Goal: Task Accomplishment & Management: Use online tool/utility

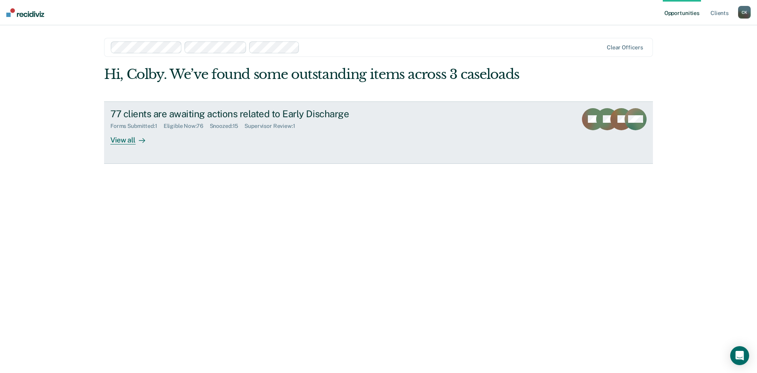
click at [127, 139] on div "View all" at bounding box center [132, 136] width 44 height 15
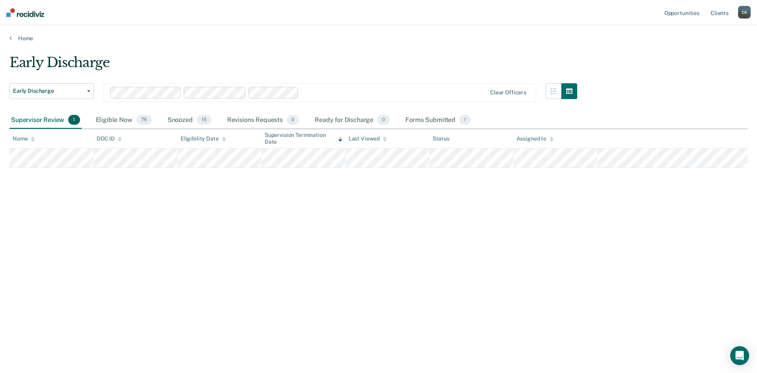
click at [41, 121] on div "Supervisor Review 1" at bounding box center [45, 120] width 72 height 17
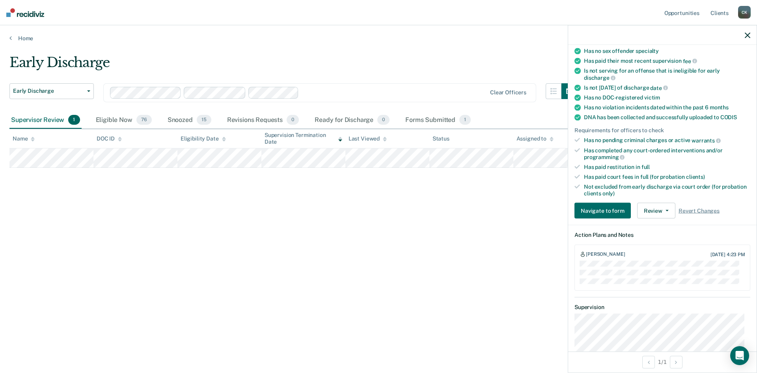
scroll to position [118, 0]
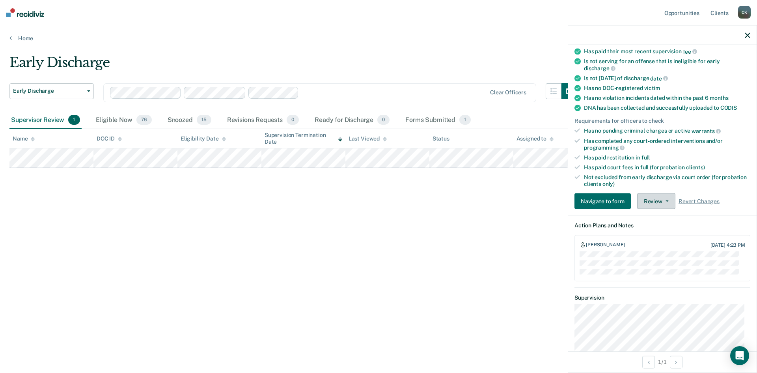
click at [662, 194] on button "Review" at bounding box center [656, 201] width 38 height 16
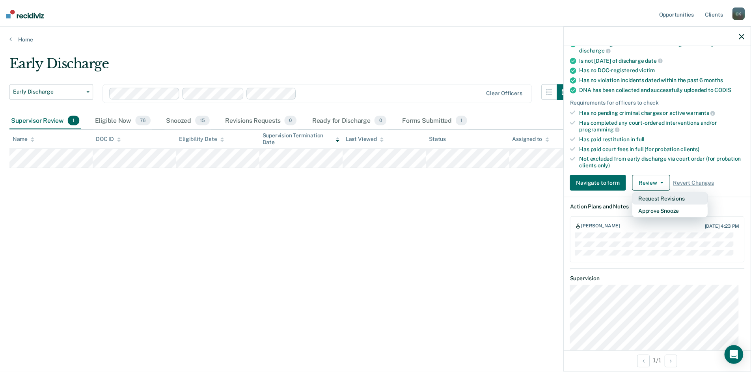
scroll to position [158, 0]
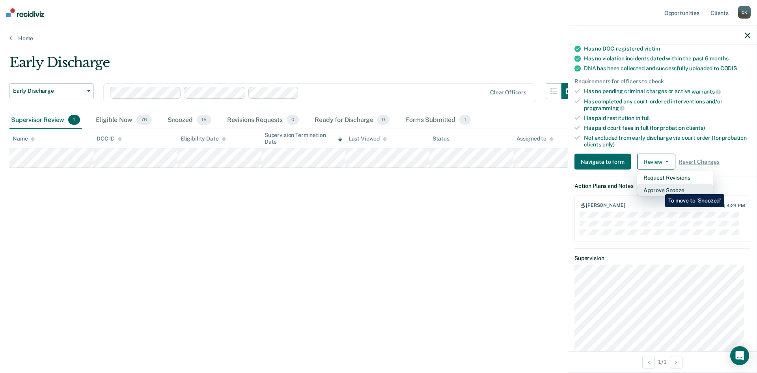
click at [659, 188] on button "Approve Snooze" at bounding box center [675, 190] width 76 height 13
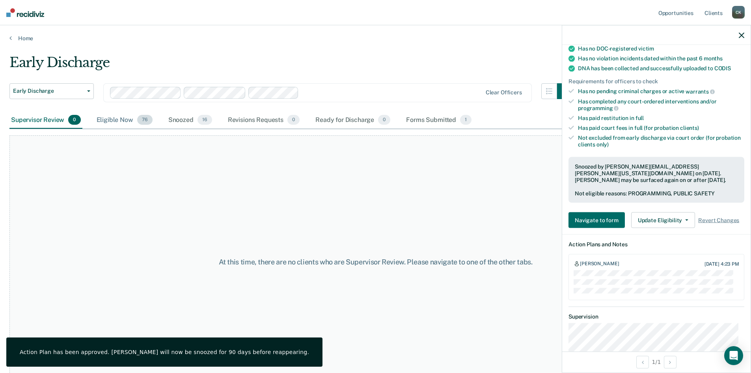
click at [119, 120] on div "Eligible Now 76" at bounding box center [124, 120] width 59 height 17
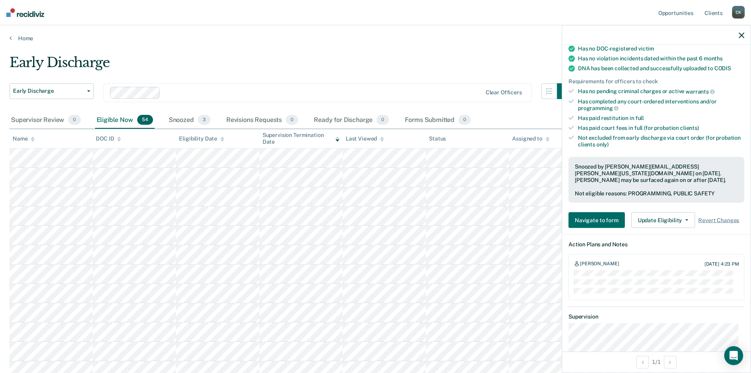
click at [28, 138] on div "Name" at bounding box center [24, 138] width 22 height 7
click at [33, 136] on icon at bounding box center [33, 138] width 4 height 5
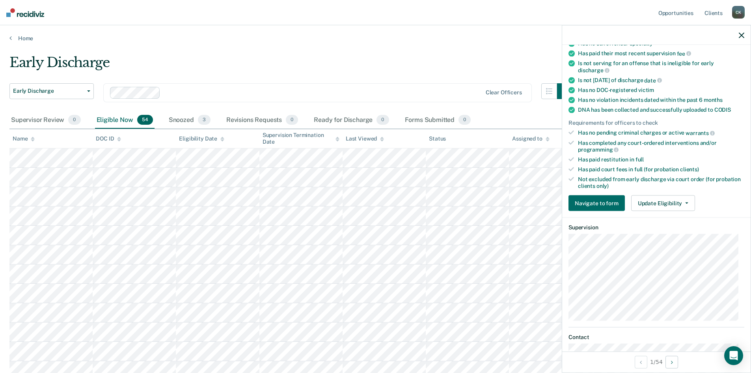
scroll to position [118, 0]
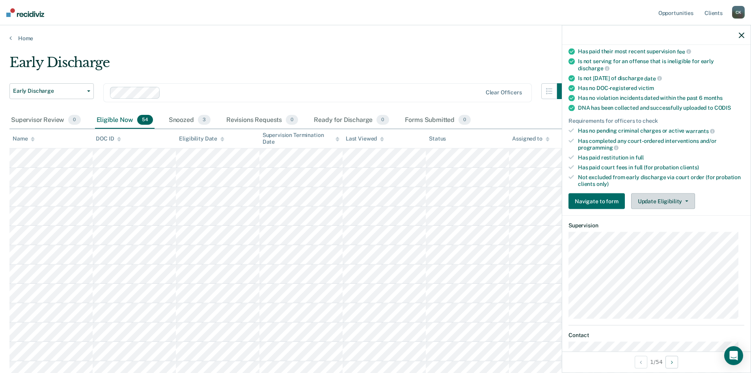
click at [667, 198] on button "Update Eligibility" at bounding box center [663, 201] width 64 height 16
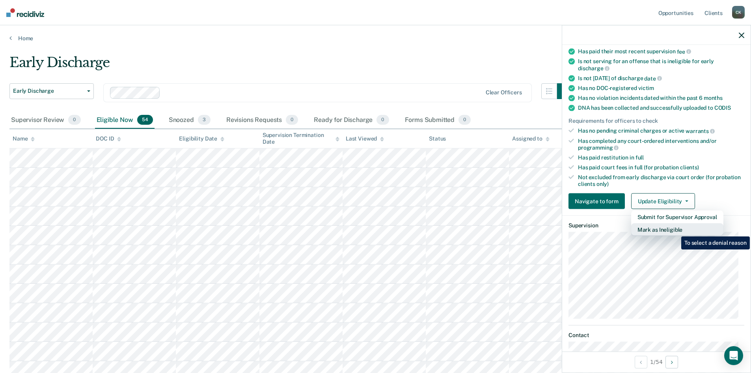
click at [675, 230] on button "Mark as Ineligible" at bounding box center [677, 229] width 92 height 13
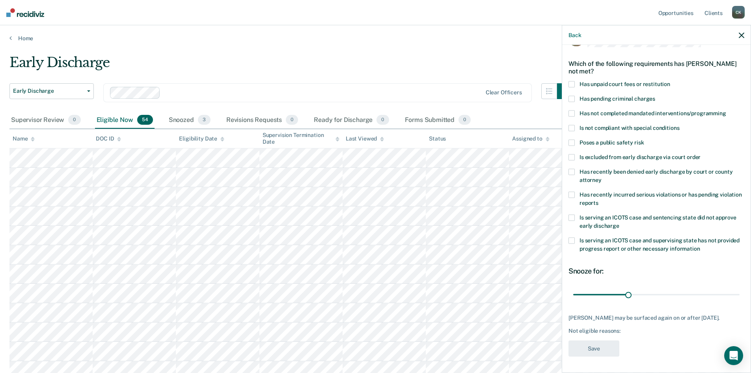
click at [573, 81] on span at bounding box center [571, 84] width 6 height 6
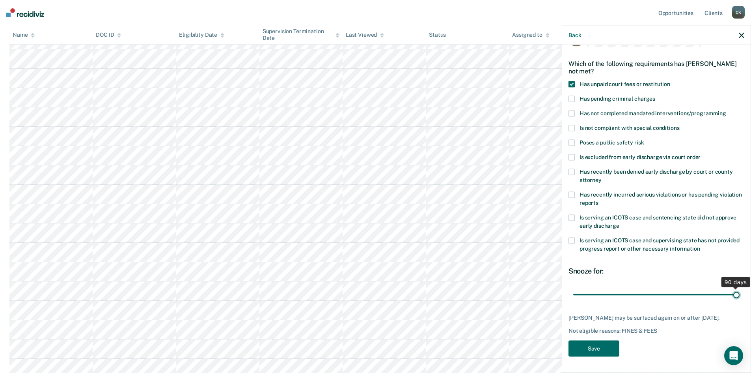
drag, startPoint x: 628, startPoint y: 288, endPoint x: 736, endPoint y: 293, distance: 108.5
type input "90"
click at [736, 293] on input "range" at bounding box center [656, 294] width 166 height 14
click at [598, 347] on button "Save" at bounding box center [593, 348] width 51 height 16
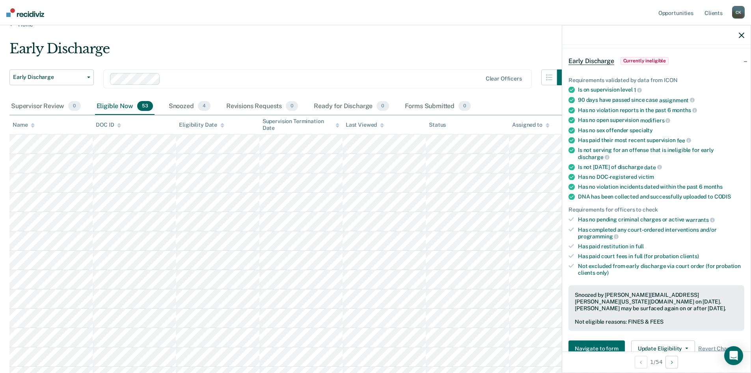
scroll to position [0, 0]
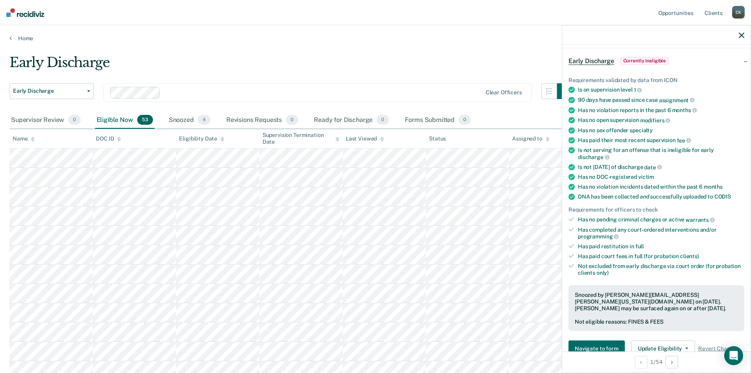
click at [32, 138] on icon at bounding box center [33, 138] width 4 height 5
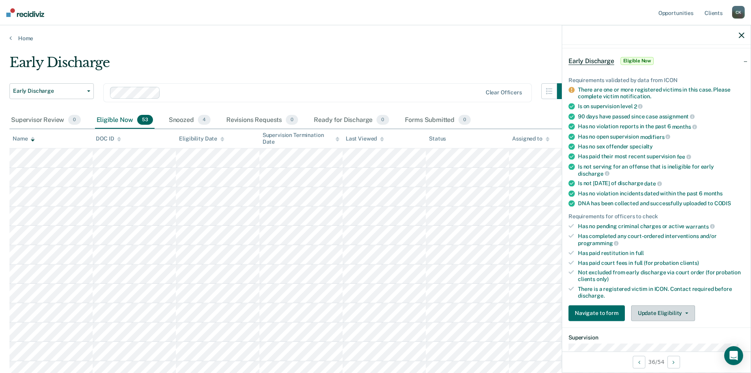
drag, startPoint x: 684, startPoint y: 312, endPoint x: 677, endPoint y: 313, distance: 7.2
click at [685, 312] on icon "button" at bounding box center [686, 313] width 3 height 2
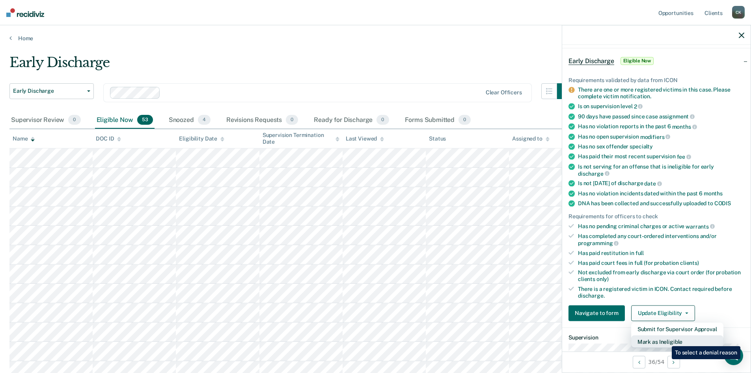
click at [666, 340] on button "Mark as Ineligible" at bounding box center [677, 341] width 92 height 13
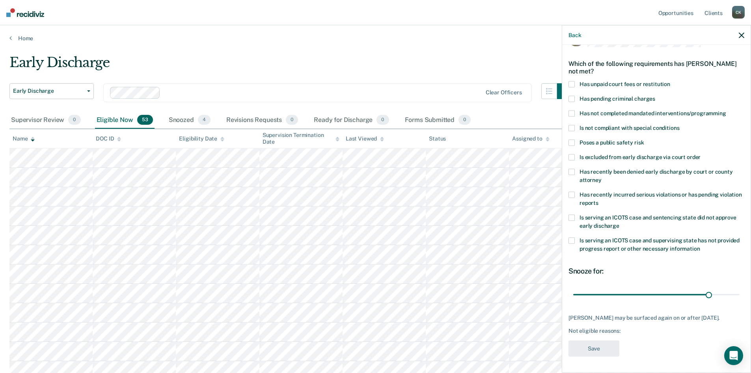
click at [572, 110] on span at bounding box center [571, 113] width 6 height 6
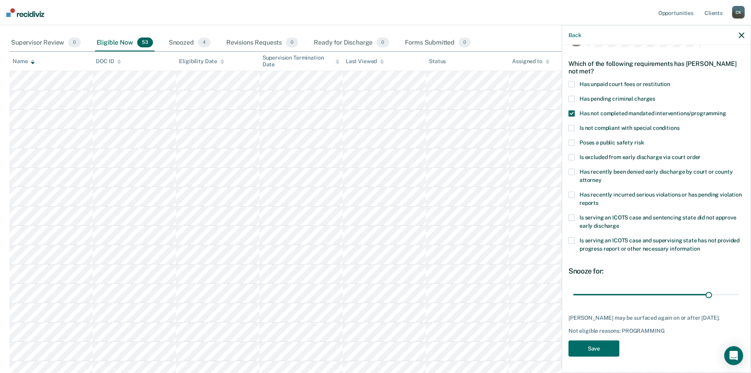
scroll to position [79, 0]
drag, startPoint x: 703, startPoint y: 290, endPoint x: 733, endPoint y: 288, distance: 30.1
type input "36"
click at [733, 288] on input "range" at bounding box center [656, 294] width 166 height 14
click at [572, 110] on span at bounding box center [571, 113] width 6 height 6
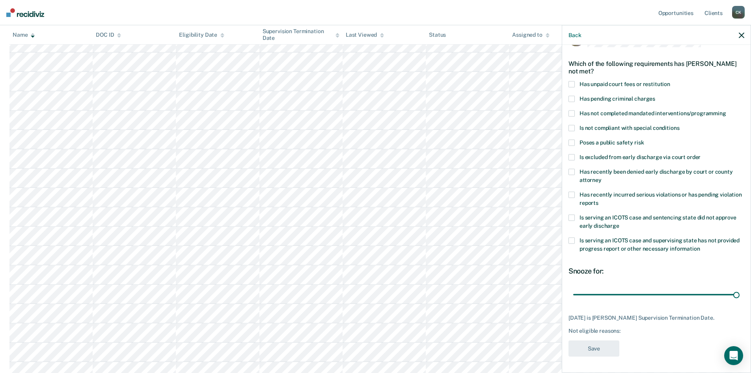
scroll to position [276, 0]
click at [739, 37] on icon "button" at bounding box center [742, 35] width 6 height 6
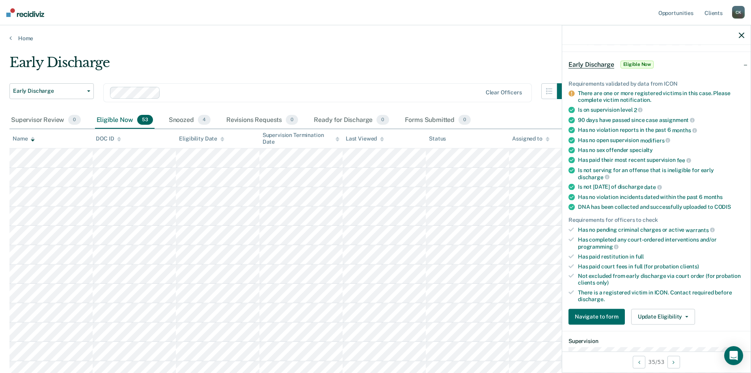
scroll to position [39, 0]
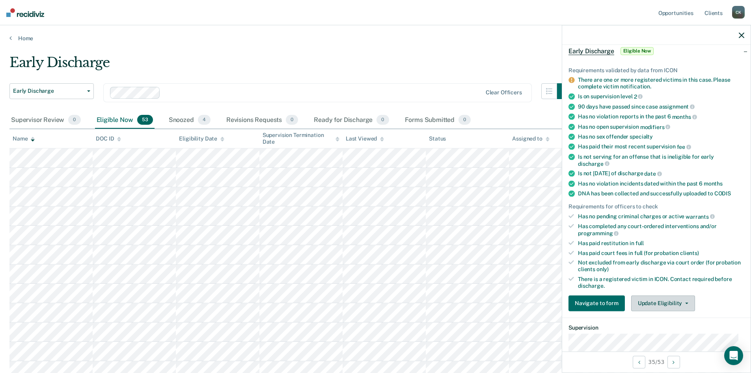
click at [682, 299] on button "Update Eligibility" at bounding box center [663, 303] width 64 height 16
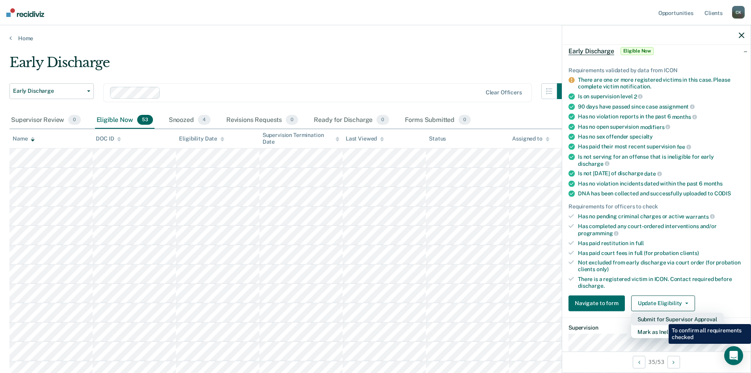
click at [663, 318] on button "Submit for Supervisor Approval" at bounding box center [677, 318] width 92 height 13
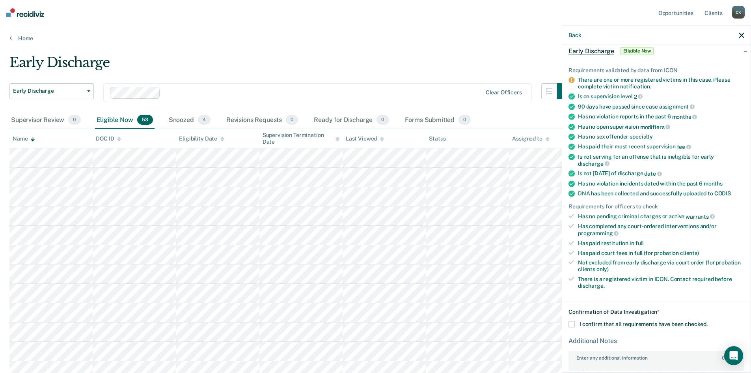
click at [571, 323] on span at bounding box center [571, 324] width 6 height 6
click at [708, 321] on input "I confirm that all requirements have been checked." at bounding box center [708, 321] width 0 height 0
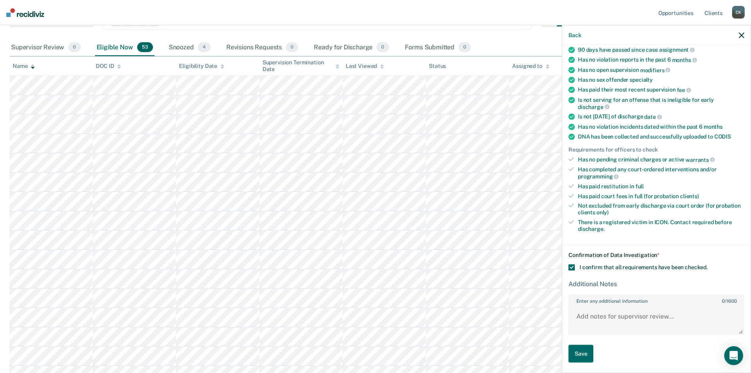
scroll to position [79, 0]
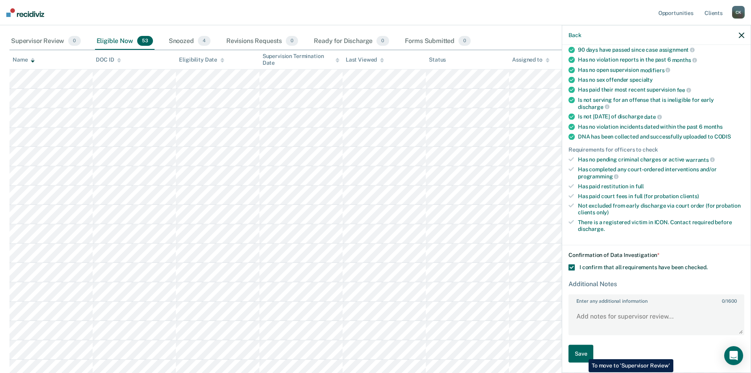
click at [583, 353] on button "Save" at bounding box center [580, 354] width 25 height 18
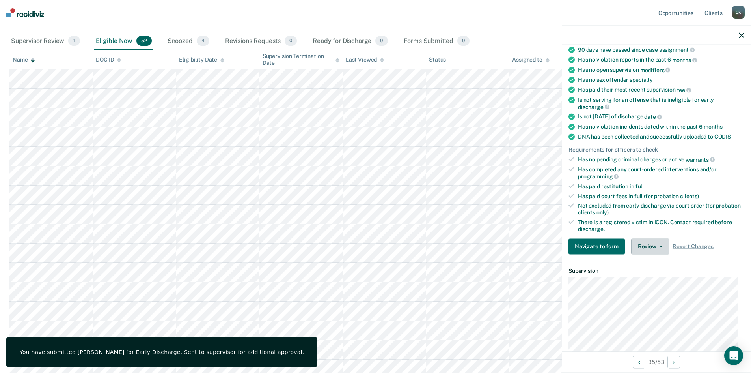
click at [659, 246] on button "Review" at bounding box center [650, 246] width 38 height 16
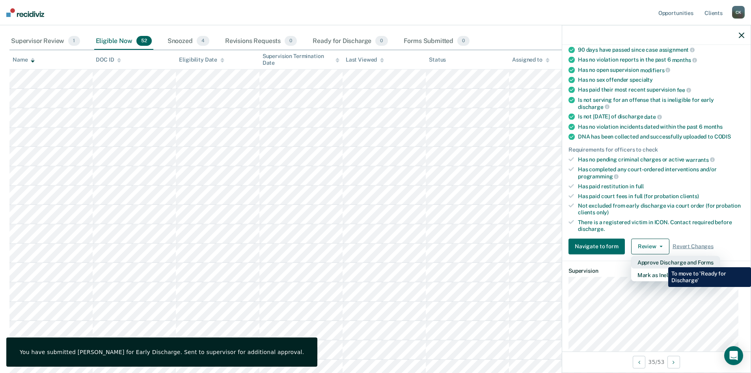
click at [662, 261] on button "Approve Discharge and Forms" at bounding box center [675, 261] width 89 height 13
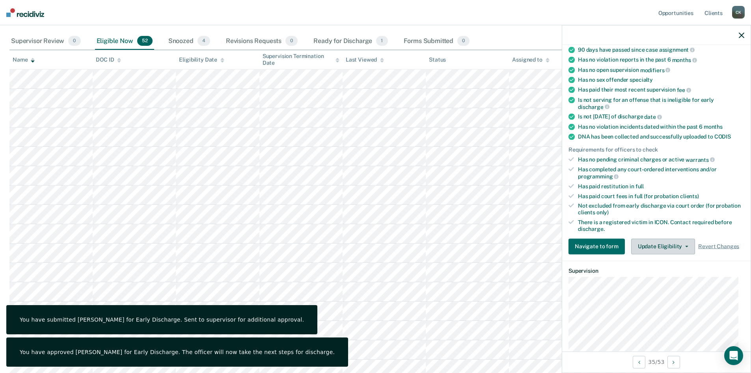
click at [685, 245] on icon "button" at bounding box center [686, 246] width 3 height 2
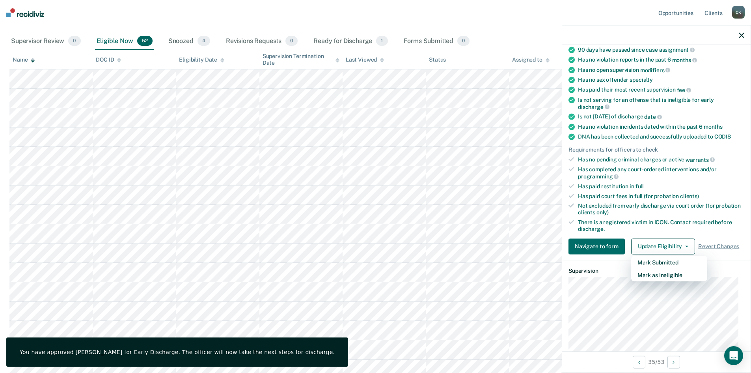
click at [662, 230] on div "There is a registered victim in ICON. Contact required before discharge." at bounding box center [661, 225] width 166 height 13
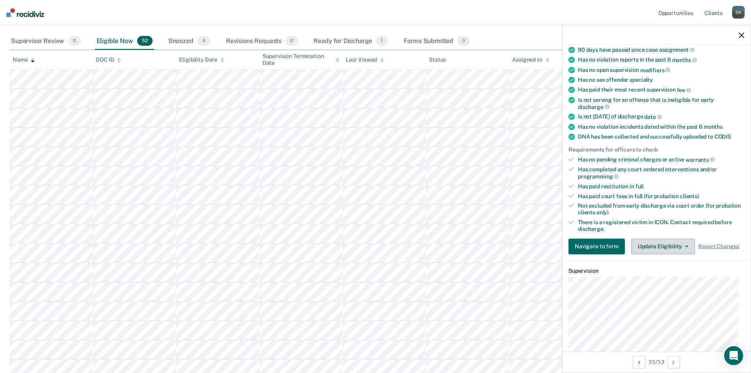
click at [685, 245] on icon "button" at bounding box center [686, 246] width 3 height 2
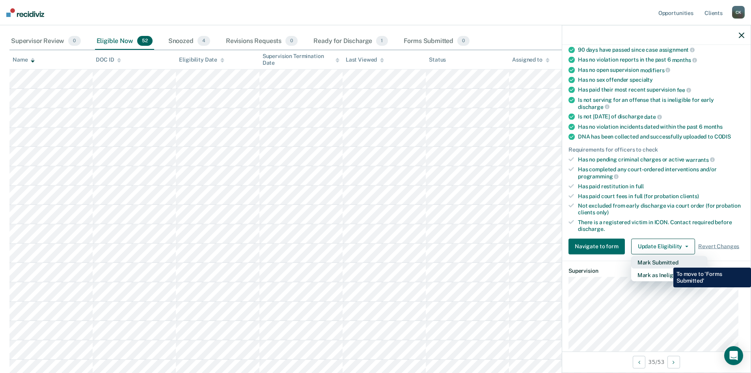
click at [667, 261] on button "Mark Submitted" at bounding box center [669, 261] width 76 height 13
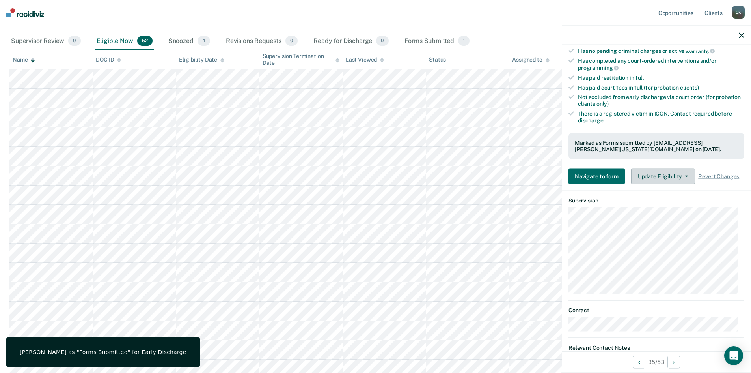
scroll to position [214, 0]
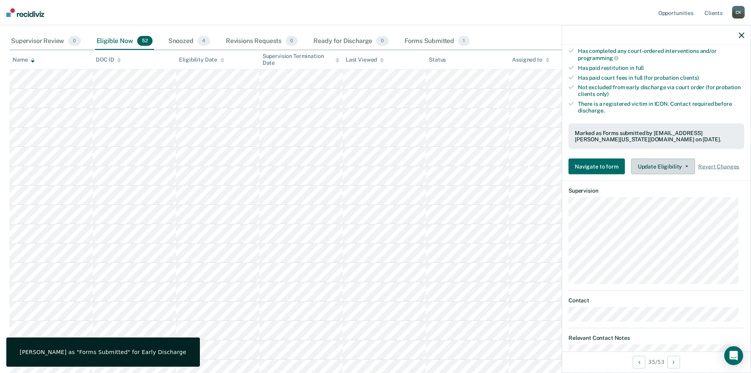
click at [685, 162] on button "Update Eligibility" at bounding box center [663, 166] width 64 height 16
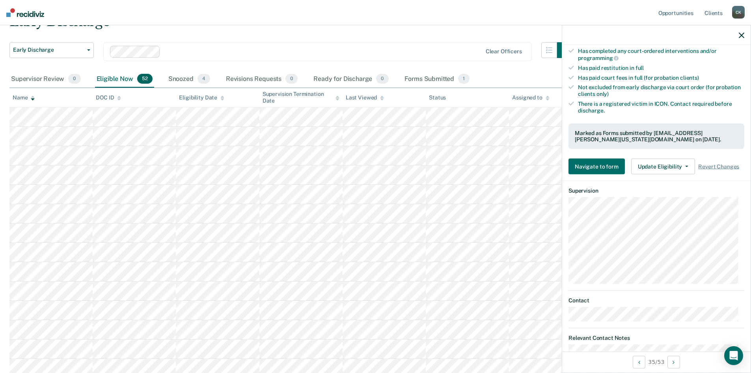
scroll to position [0, 0]
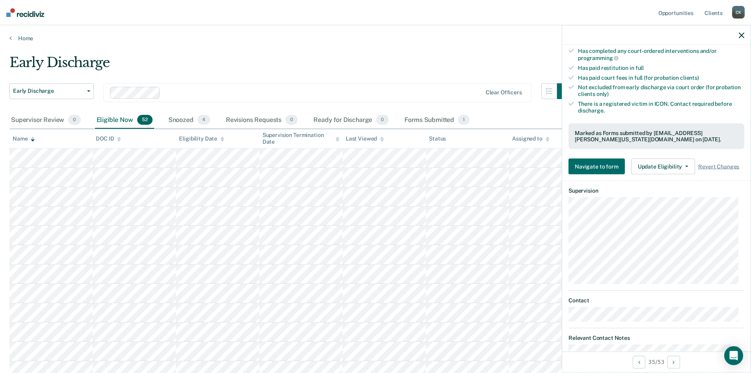
click at [110, 121] on div "Eligible Now 52" at bounding box center [124, 120] width 59 height 17
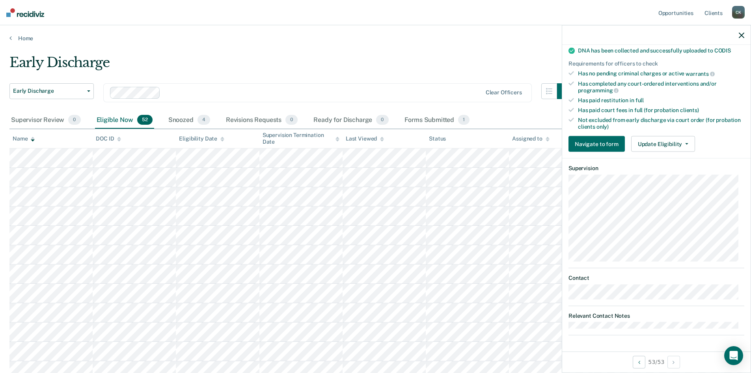
scroll to position [174, 0]
click at [688, 143] on button "Update Eligibility" at bounding box center [663, 145] width 64 height 16
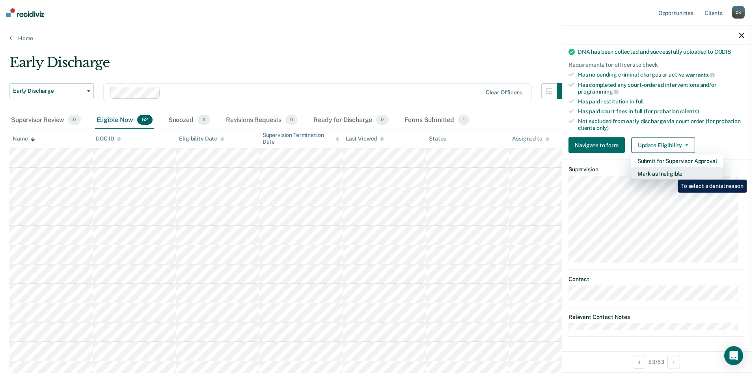
click at [672, 174] on button "Mark as Ineligible" at bounding box center [677, 173] width 92 height 13
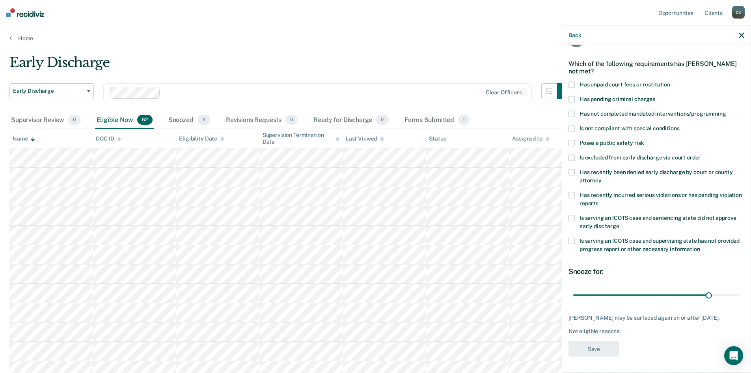
scroll to position [30, 0]
click at [573, 81] on span at bounding box center [571, 84] width 6 height 6
drag, startPoint x: 704, startPoint y: 287, endPoint x: 741, endPoint y: 289, distance: 37.5
type input "36"
click at [740, 287] on input "range" at bounding box center [656, 294] width 166 height 14
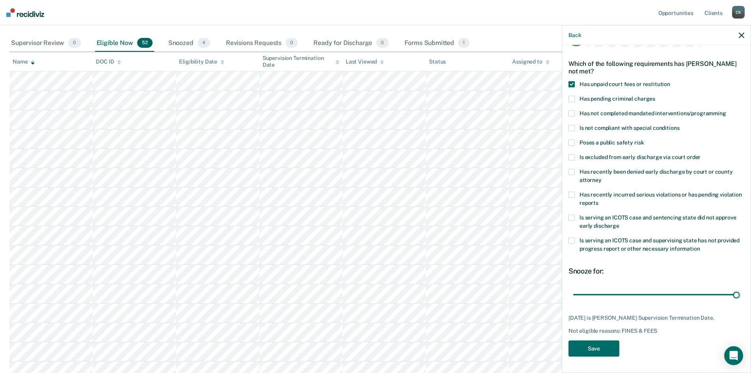
scroll to position [79, 0]
click at [600, 348] on button "Save" at bounding box center [593, 348] width 51 height 16
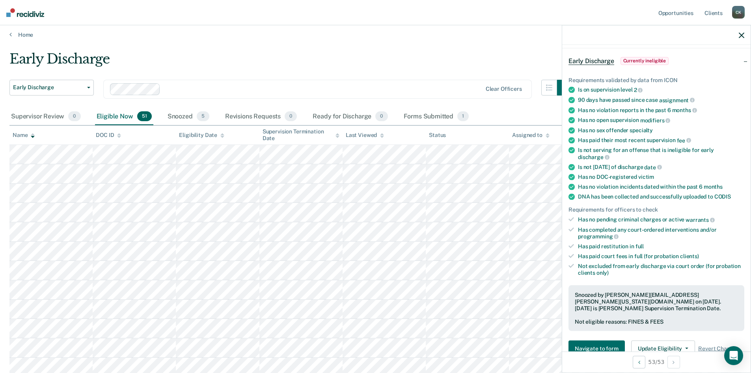
scroll to position [0, 0]
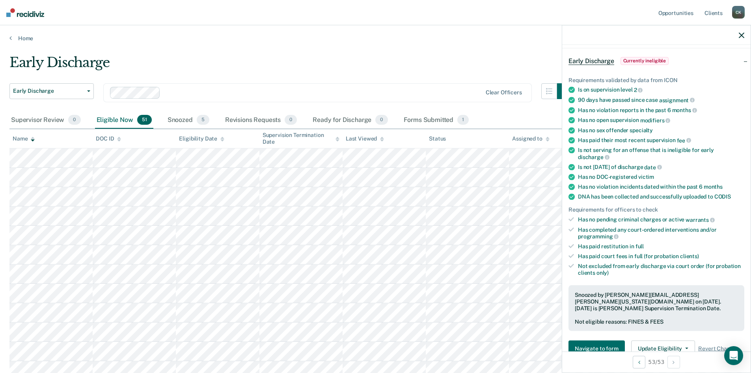
click at [112, 117] on div "Eligible Now 51" at bounding box center [124, 120] width 58 height 17
click at [32, 139] on icon at bounding box center [33, 138] width 4 height 5
click at [27, 135] on div "Name" at bounding box center [24, 138] width 22 height 7
click at [33, 137] on icon at bounding box center [33, 137] width 4 height 2
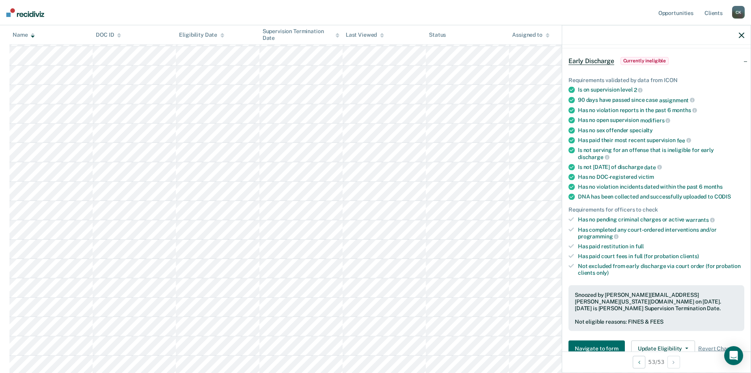
scroll to position [237, 0]
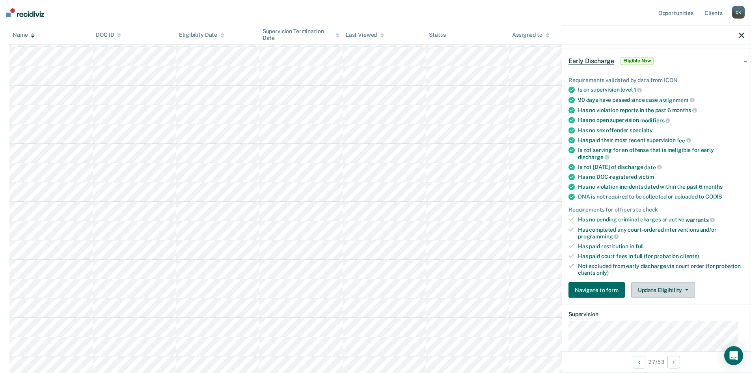
click at [685, 287] on button "Update Eligibility" at bounding box center [663, 290] width 64 height 16
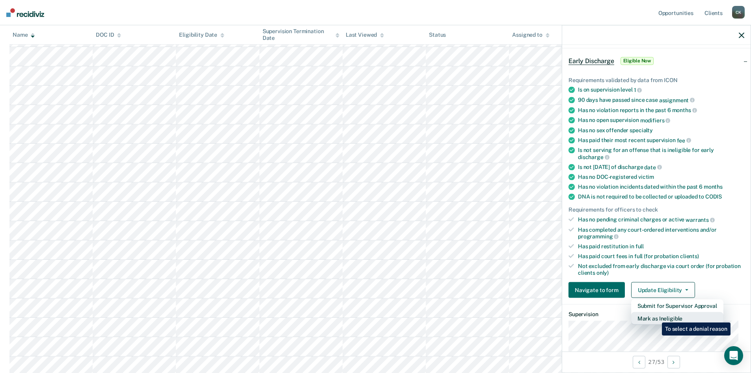
click at [656, 317] on button "Mark as Ineligible" at bounding box center [677, 318] width 92 height 13
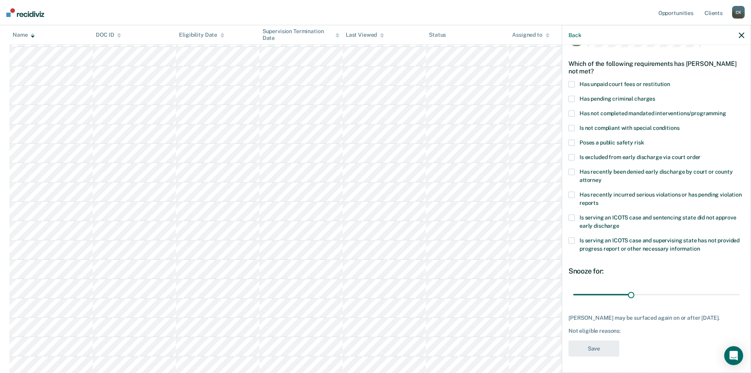
click at [571, 81] on span at bounding box center [571, 84] width 6 height 6
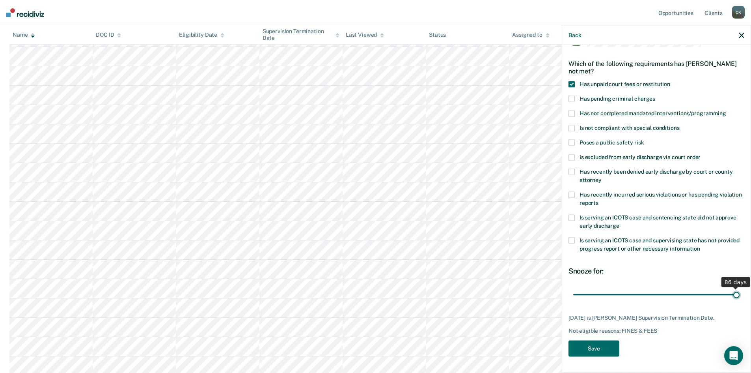
drag, startPoint x: 628, startPoint y: 289, endPoint x: 738, endPoint y: 301, distance: 111.1
type input "86"
click at [738, 301] on input "range" at bounding box center [656, 294] width 166 height 14
click at [611, 347] on button "Save" at bounding box center [593, 348] width 51 height 16
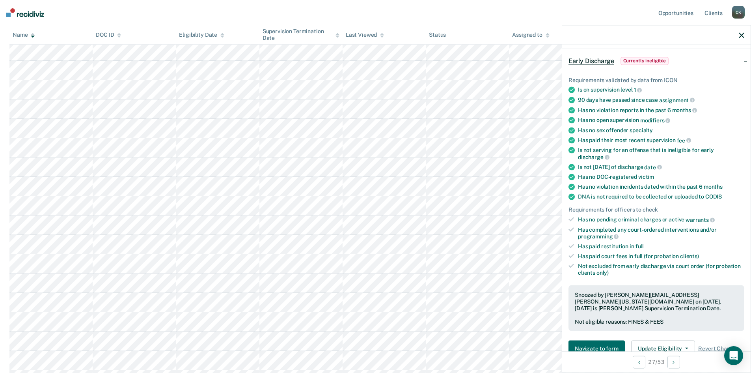
scroll to position [237, 0]
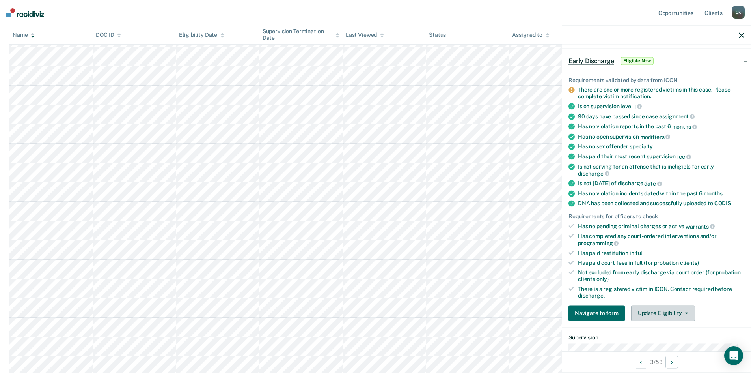
click at [671, 315] on button "Update Eligibility" at bounding box center [663, 313] width 64 height 16
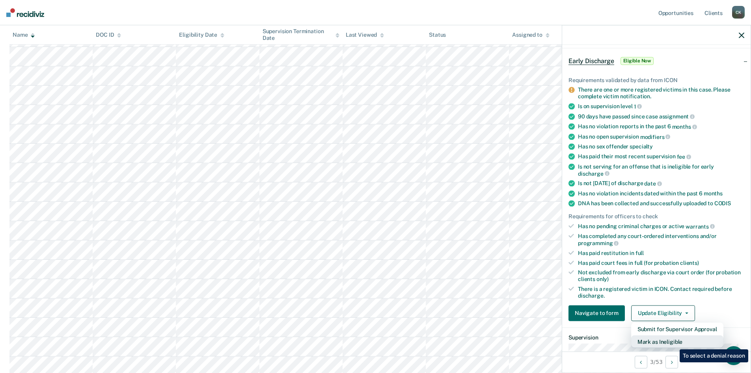
click at [674, 343] on button "Mark as Ineligible" at bounding box center [677, 341] width 92 height 13
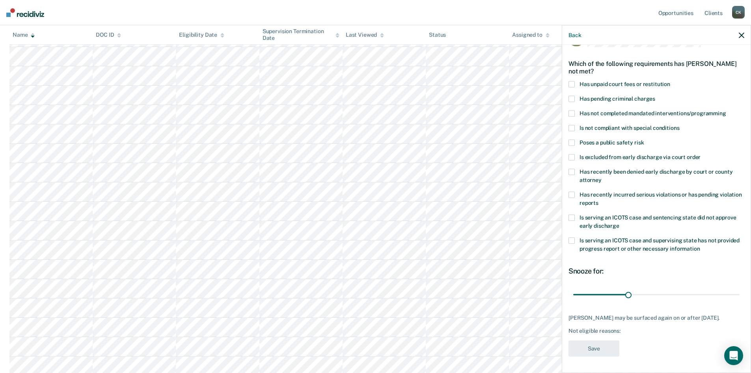
click at [572, 110] on span at bounding box center [571, 113] width 6 height 6
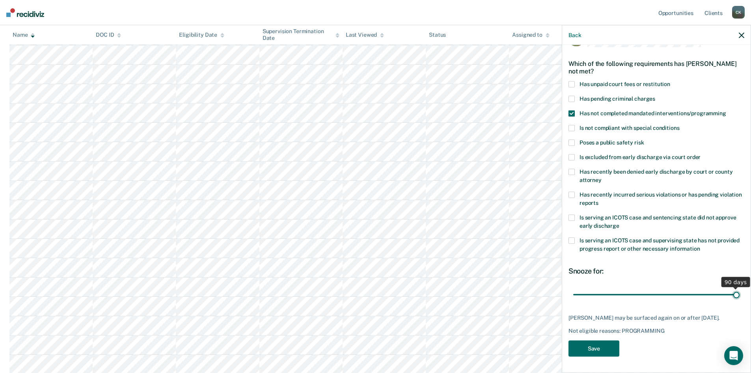
drag, startPoint x: 624, startPoint y: 289, endPoint x: 749, endPoint y: 292, distance: 124.6
type input "90"
click at [740, 292] on input "range" at bounding box center [656, 294] width 166 height 14
click at [602, 350] on button "Save" at bounding box center [593, 348] width 51 height 16
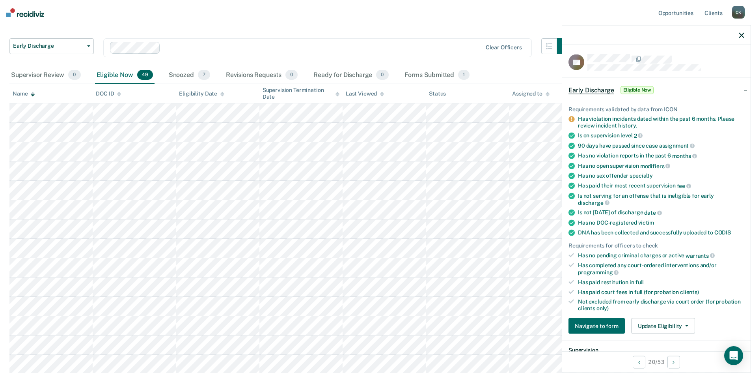
scroll to position [0, 0]
drag, startPoint x: 616, startPoint y: 70, endPoint x: 684, endPoint y: 48, distance: 71.9
click at [684, 48] on div "DD Early Discharge Eligible Now Requirements validated by data from ICON Has vi…" at bounding box center [656, 198] width 188 height 306
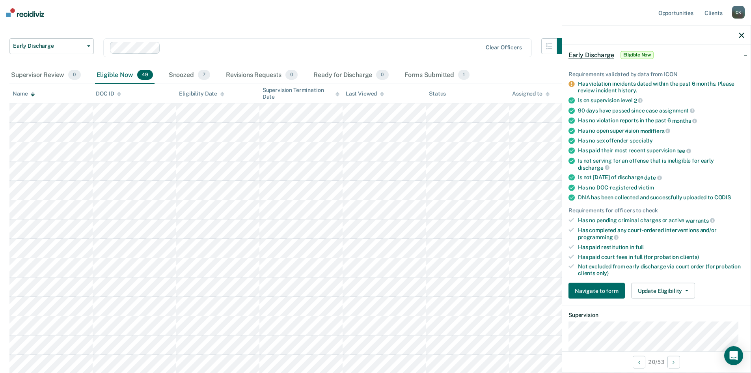
scroll to position [79, 0]
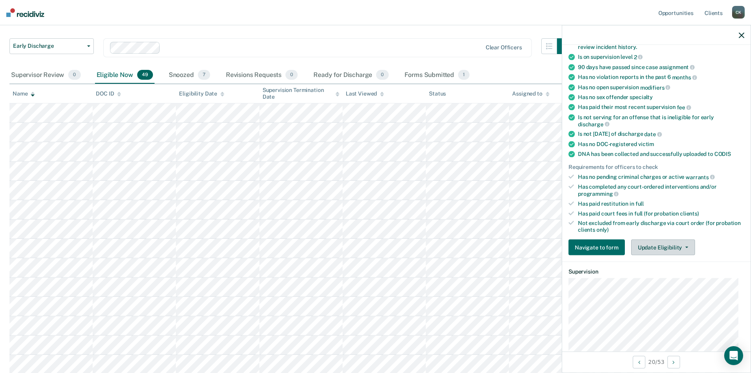
click at [659, 250] on button "Update Eligibility" at bounding box center [663, 247] width 64 height 16
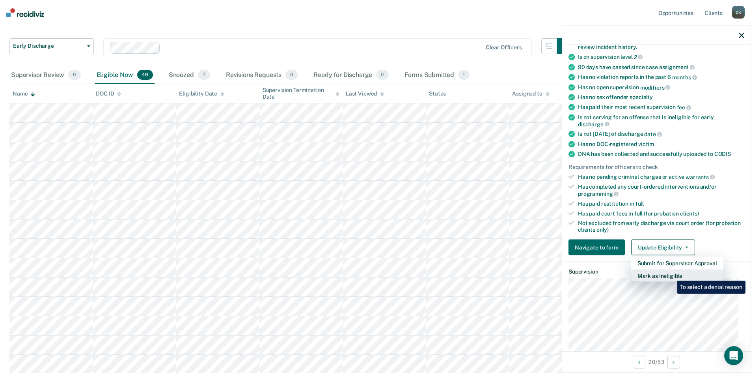
click at [671, 274] on button "Mark as Ineligible" at bounding box center [677, 275] width 92 height 13
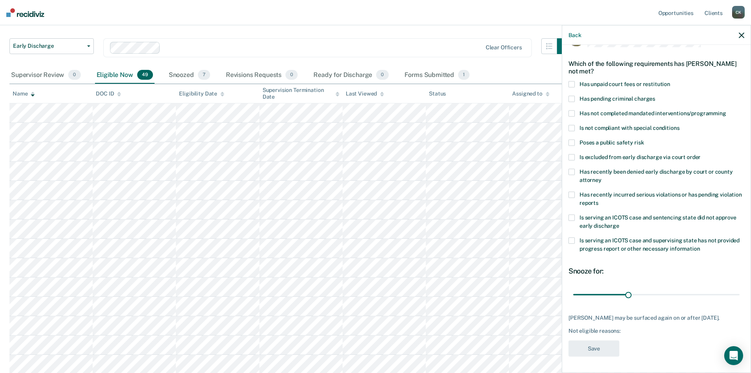
click at [571, 81] on span at bounding box center [571, 84] width 6 height 6
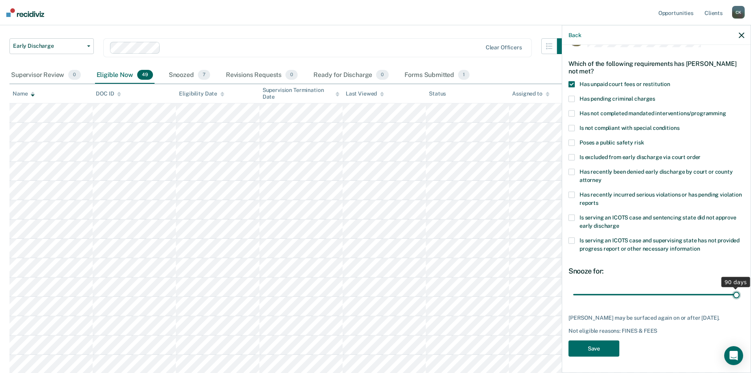
drag, startPoint x: 626, startPoint y: 287, endPoint x: 746, endPoint y: 291, distance: 119.9
type input "90"
click at [740, 291] on input "range" at bounding box center [656, 294] width 166 height 14
click at [592, 350] on button "Save" at bounding box center [593, 348] width 51 height 16
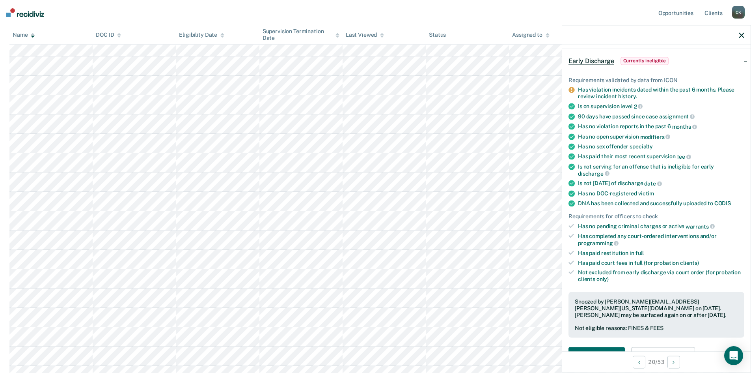
scroll to position [163, 0]
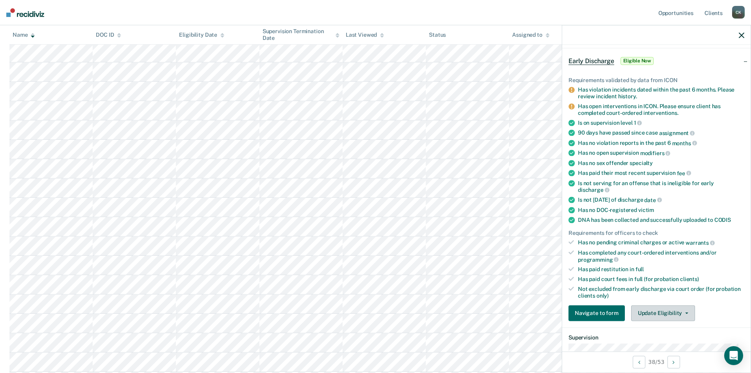
click at [683, 308] on button "Update Eligibility" at bounding box center [663, 313] width 64 height 16
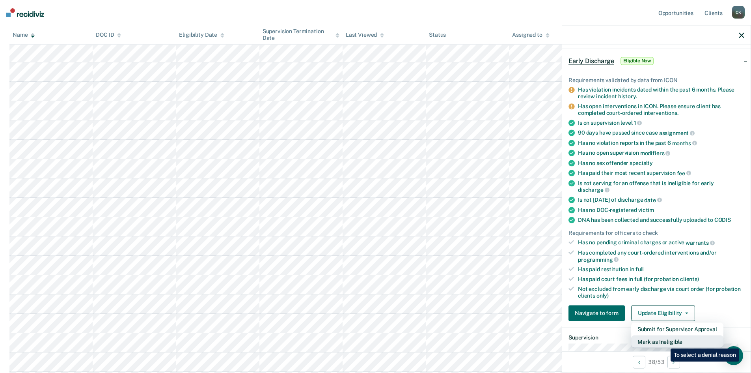
click at [665, 342] on button "Mark as Ineligible" at bounding box center [677, 341] width 92 height 13
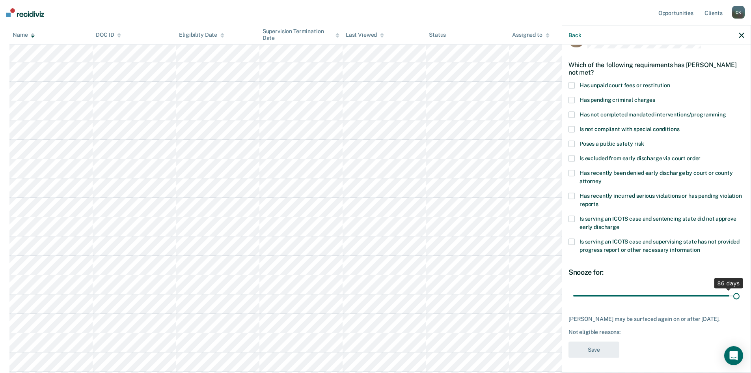
scroll to position [30, 0]
drag, startPoint x: 628, startPoint y: 290, endPoint x: 739, endPoint y: 293, distance: 111.6
type input "90"
click at [739, 293] on input "range" at bounding box center [656, 294] width 166 height 14
click at [570, 110] on span at bounding box center [571, 113] width 6 height 6
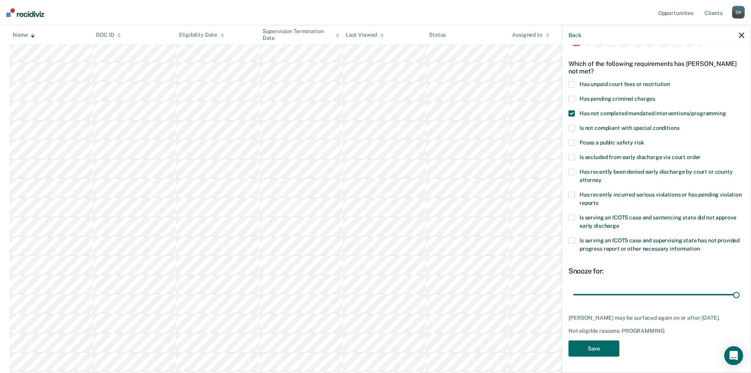
click at [572, 81] on span at bounding box center [571, 84] width 6 height 6
click at [603, 347] on button "Save" at bounding box center [593, 348] width 51 height 16
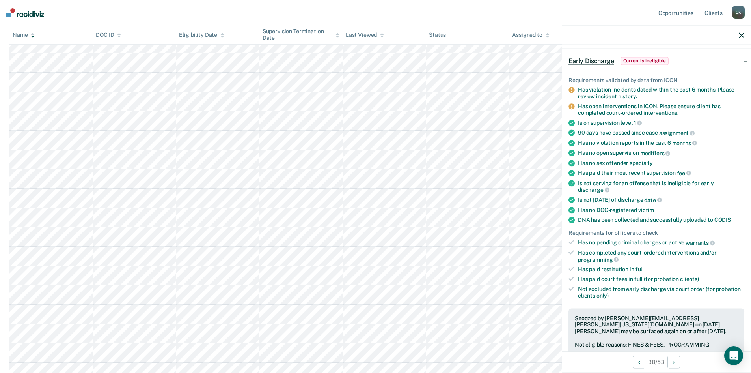
scroll to position [360, 0]
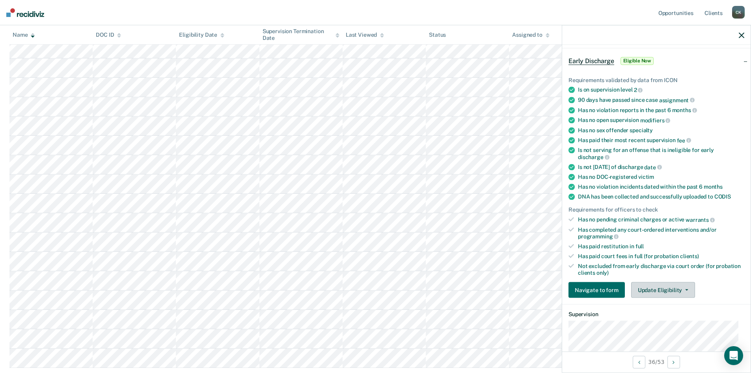
click at [686, 285] on button "Update Eligibility" at bounding box center [663, 290] width 64 height 16
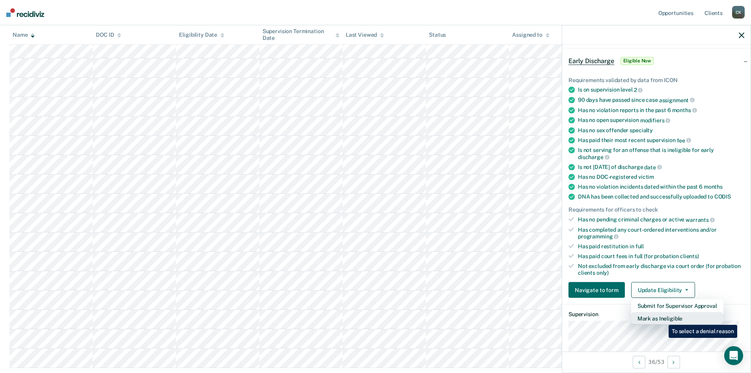
click at [663, 319] on button "Mark as Ineligible" at bounding box center [677, 318] width 92 height 13
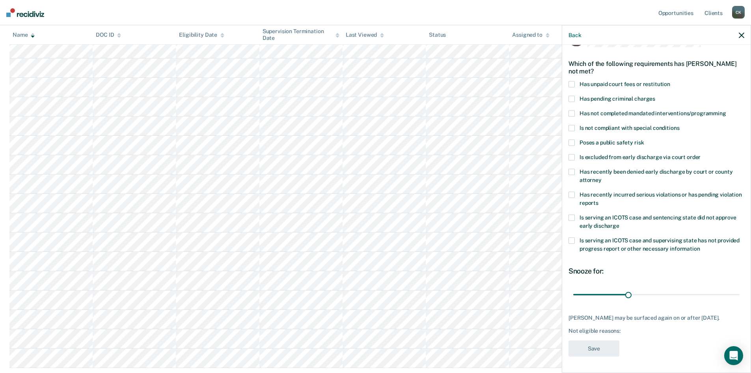
click at [572, 81] on span at bounding box center [571, 84] width 6 height 6
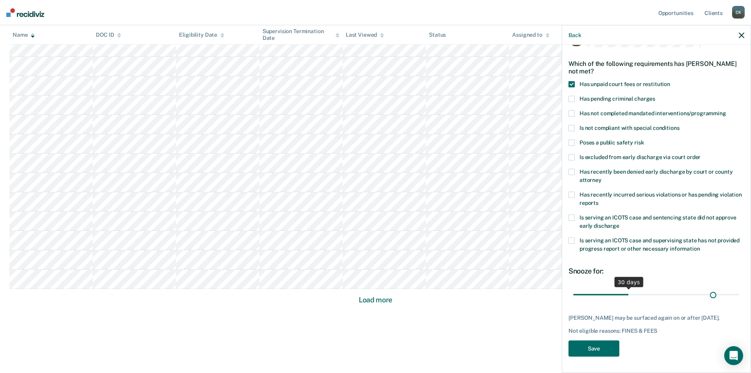
scroll to position [23, 0]
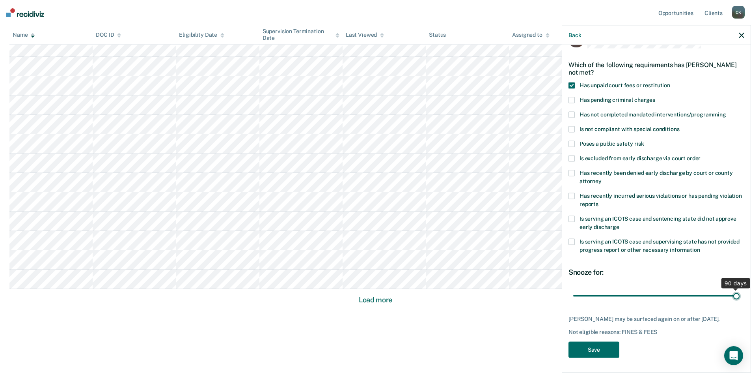
drag, startPoint x: 625, startPoint y: 289, endPoint x: 746, endPoint y: 300, distance: 121.6
type input "90"
click at [740, 300] on input "range" at bounding box center [656, 296] width 166 height 14
click at [611, 347] on button "Save" at bounding box center [593, 349] width 51 height 16
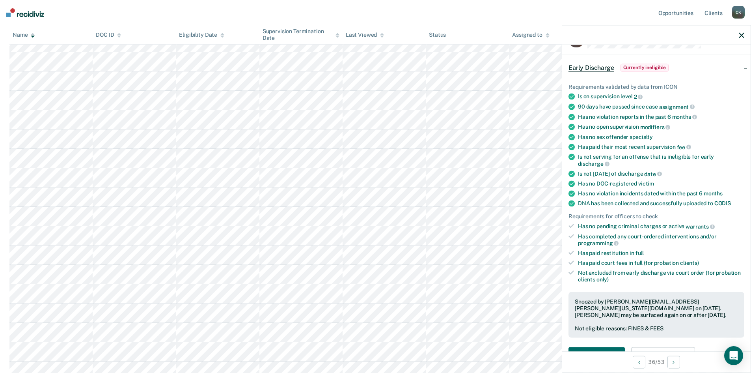
scroll to position [290, 0]
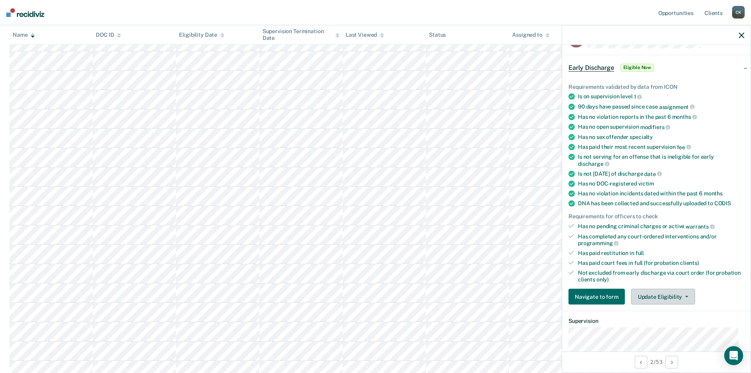
click at [684, 294] on button "Update Eligibility" at bounding box center [663, 297] width 64 height 16
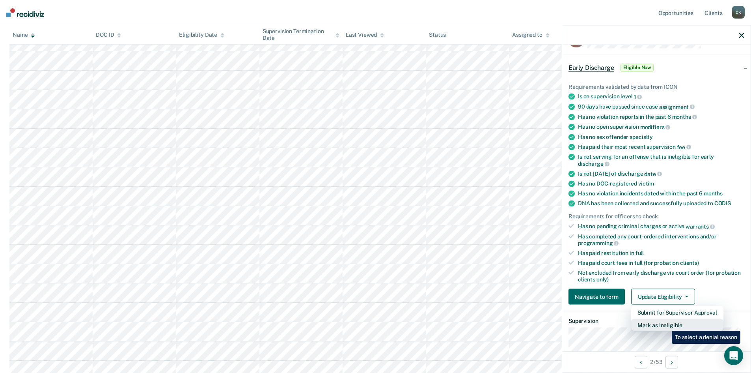
click at [666, 325] on button "Mark as Ineligible" at bounding box center [677, 325] width 92 height 13
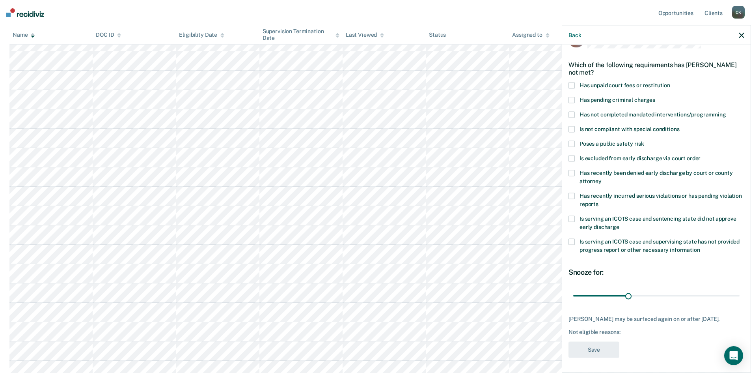
click at [571, 87] on span at bounding box center [571, 85] width 6 height 6
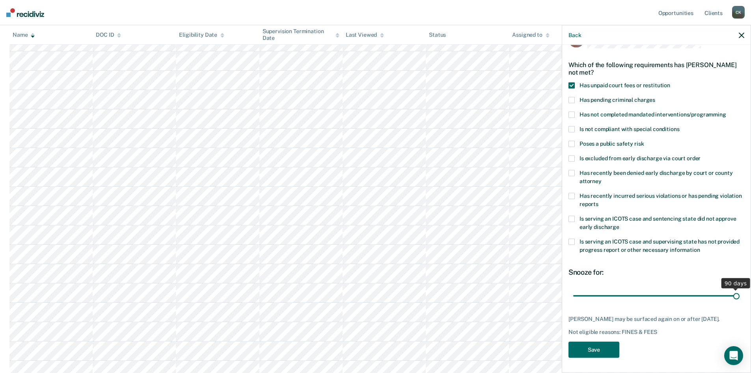
drag, startPoint x: 628, startPoint y: 297, endPoint x: 749, endPoint y: 298, distance: 121.0
type input "90"
click at [740, 298] on input "range" at bounding box center [656, 296] width 166 height 14
click at [602, 354] on button "Save" at bounding box center [593, 349] width 51 height 16
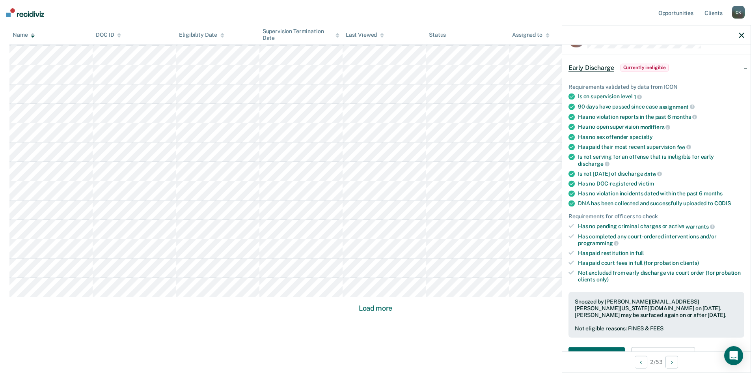
scroll to position [440, 0]
click at [362, 299] on button "Load more" at bounding box center [375, 298] width 38 height 9
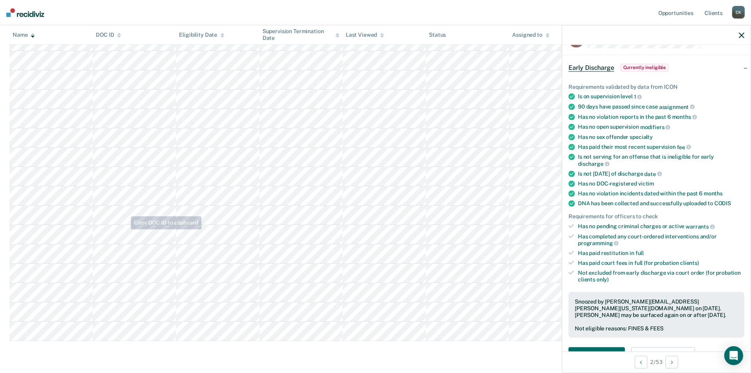
scroll to position [702, 0]
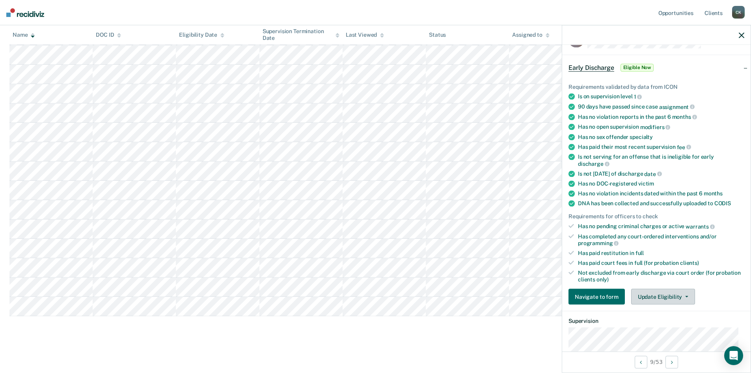
click at [685, 294] on button "Update Eligibility" at bounding box center [663, 297] width 64 height 16
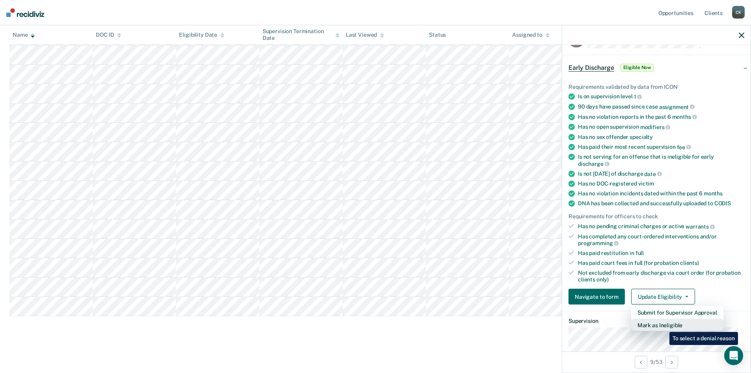
click at [663, 326] on button "Mark as Ineligible" at bounding box center [677, 325] width 92 height 13
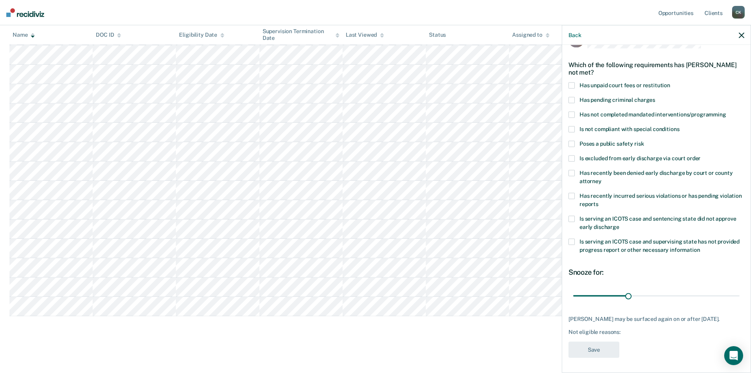
click at [569, 114] on span at bounding box center [571, 115] width 6 height 6
drag, startPoint x: 628, startPoint y: 294, endPoint x: 734, endPoint y: 300, distance: 105.8
type input "90"
click at [736, 298] on input "range" at bounding box center [656, 296] width 166 height 14
click at [601, 355] on button "Save" at bounding box center [593, 349] width 51 height 16
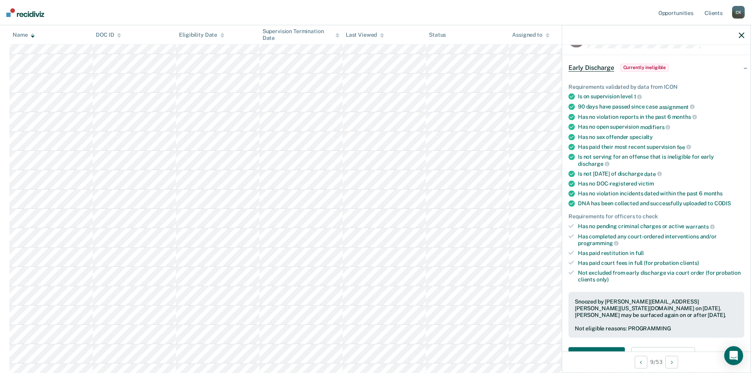
scroll to position [322, 0]
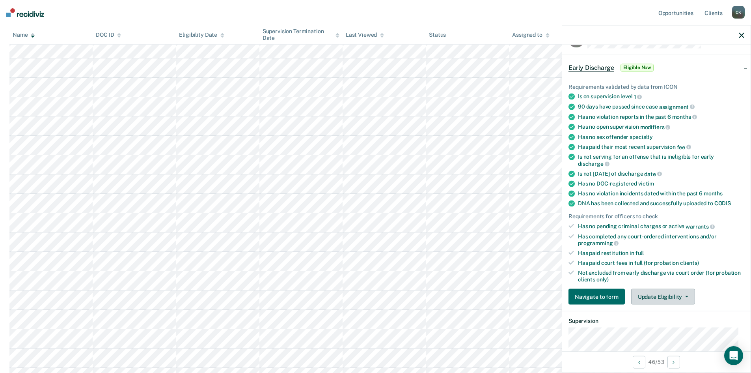
click at [681, 294] on button "Update Eligibility" at bounding box center [663, 297] width 64 height 16
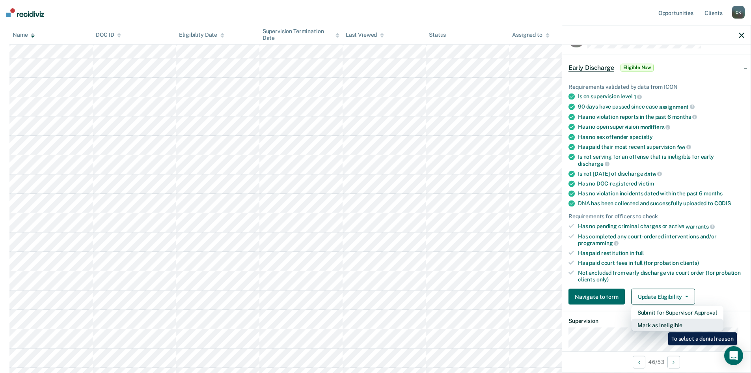
click at [662, 326] on button "Mark as Ineligible" at bounding box center [677, 325] width 92 height 13
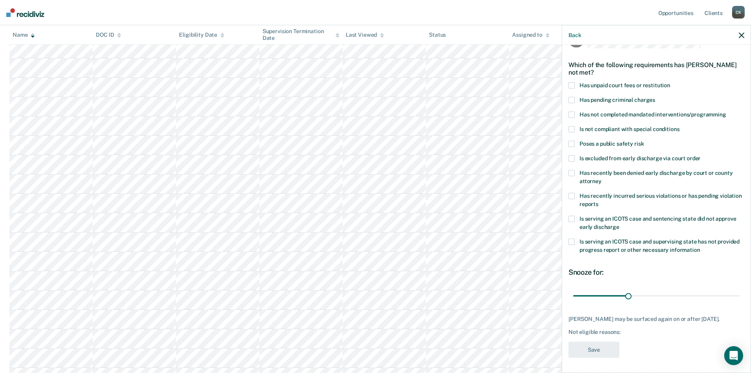
click at [572, 82] on span at bounding box center [571, 85] width 6 height 6
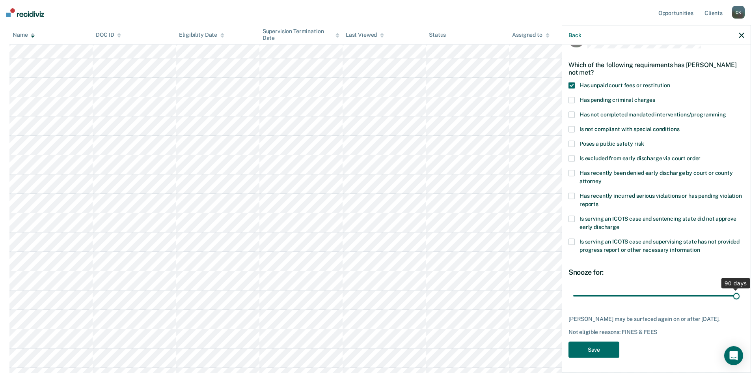
drag, startPoint x: 627, startPoint y: 293, endPoint x: 732, endPoint y: 296, distance: 104.5
type input "90"
click at [734, 295] on input "range" at bounding box center [656, 296] width 166 height 14
click at [591, 355] on button "Save" at bounding box center [593, 349] width 51 height 16
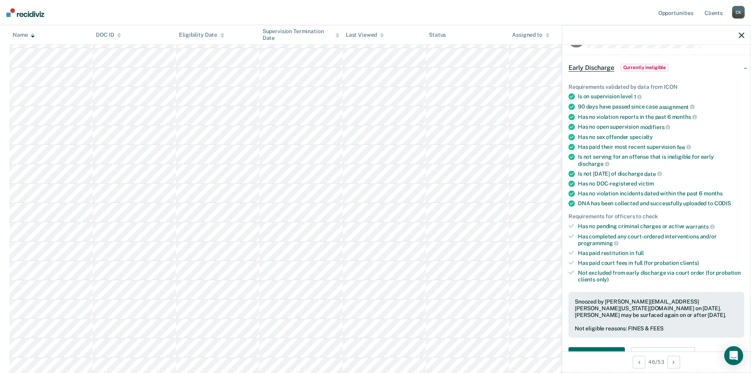
scroll to position [558, 0]
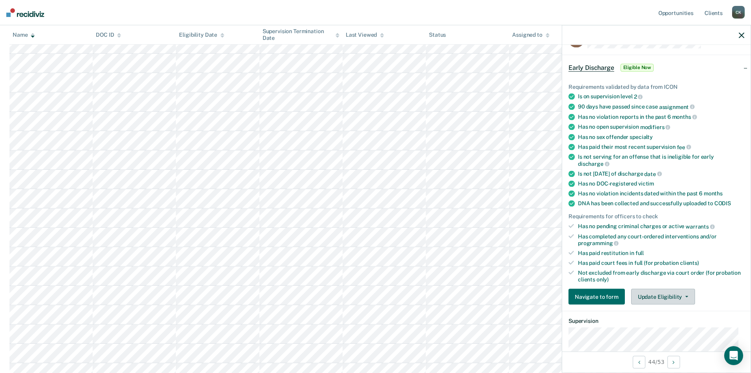
click at [685, 297] on button "Update Eligibility" at bounding box center [663, 297] width 64 height 16
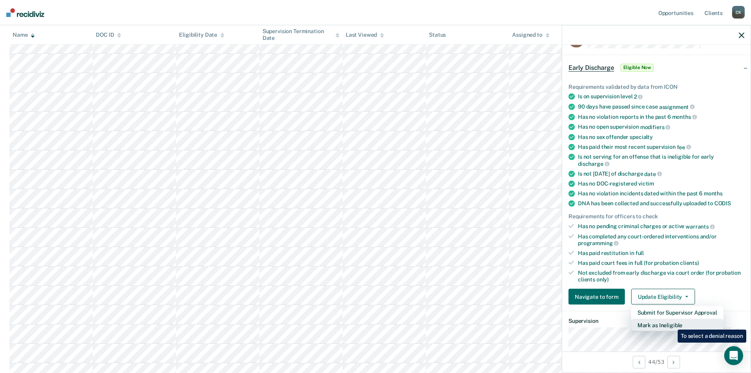
click at [672, 323] on button "Mark as Ineligible" at bounding box center [677, 325] width 92 height 13
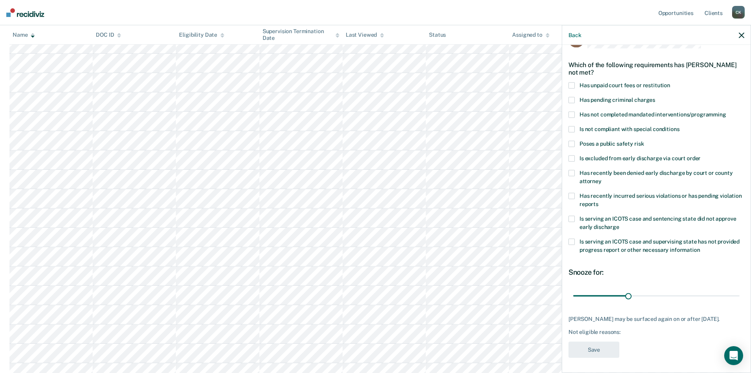
click at [572, 115] on span at bounding box center [571, 115] width 6 height 6
click at [571, 85] on span at bounding box center [571, 85] width 6 height 6
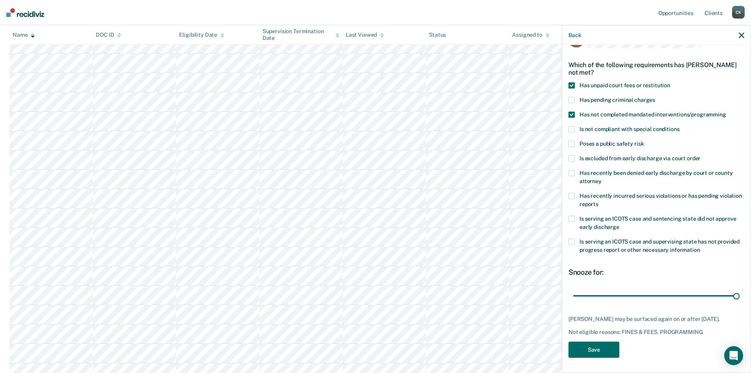
drag, startPoint x: 627, startPoint y: 295, endPoint x: 740, endPoint y: 301, distance: 113.3
type input "90"
click at [740, 301] on input "range" at bounding box center [656, 296] width 166 height 14
click at [591, 350] on button "Save" at bounding box center [593, 349] width 51 height 16
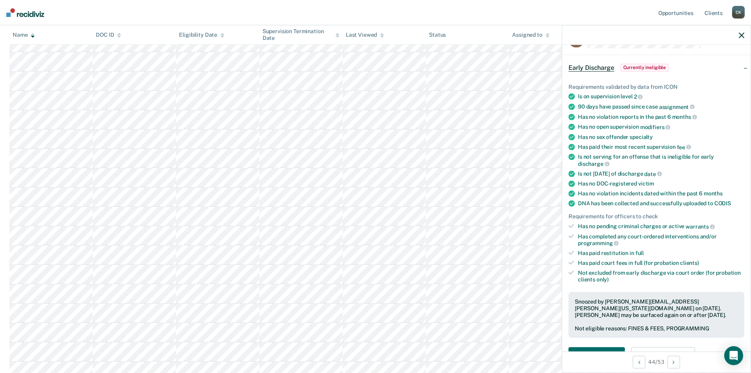
scroll to position [530, 0]
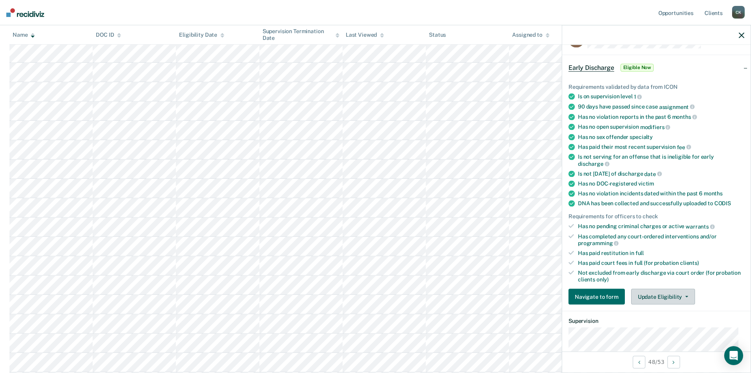
click at [682, 294] on button "Update Eligibility" at bounding box center [663, 297] width 64 height 16
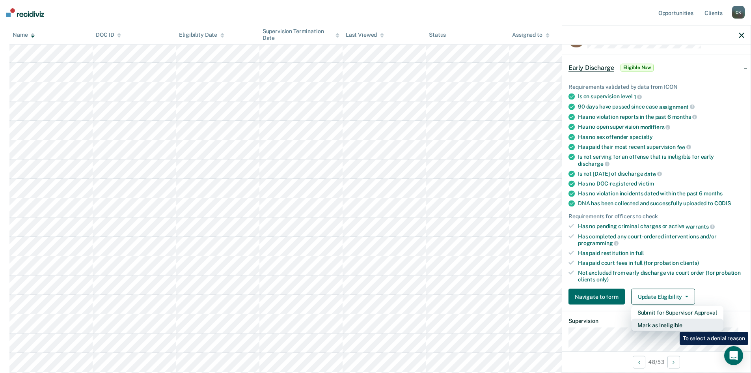
click at [674, 326] on button "Mark as Ineligible" at bounding box center [677, 325] width 92 height 13
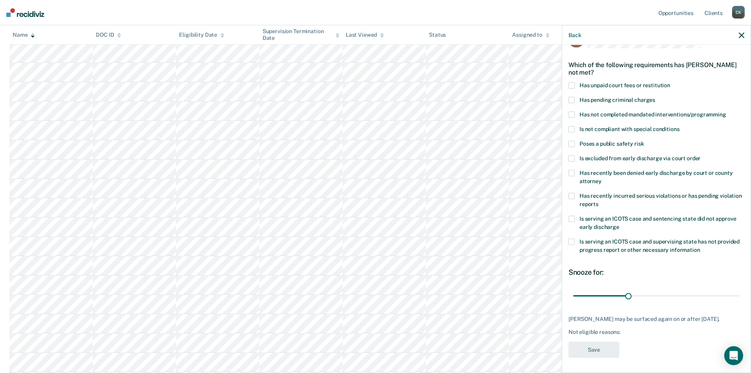
click at [570, 115] on span at bounding box center [571, 115] width 6 height 6
click at [572, 86] on span at bounding box center [571, 85] width 6 height 6
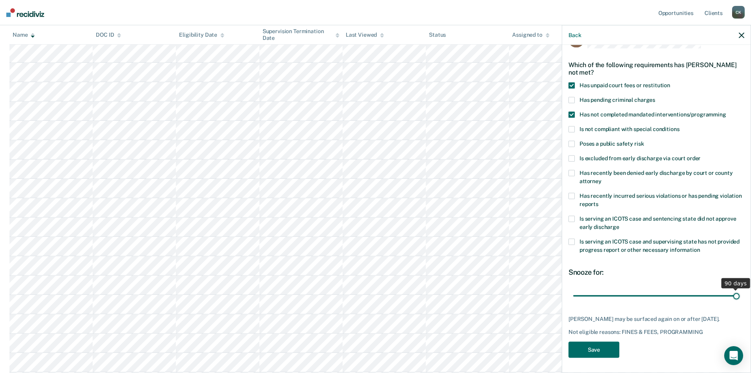
drag, startPoint x: 626, startPoint y: 293, endPoint x: 750, endPoint y: 294, distance: 123.8
type input "90"
click at [740, 294] on input "range" at bounding box center [656, 296] width 166 height 14
click at [602, 348] on button "Save" at bounding box center [593, 349] width 51 height 16
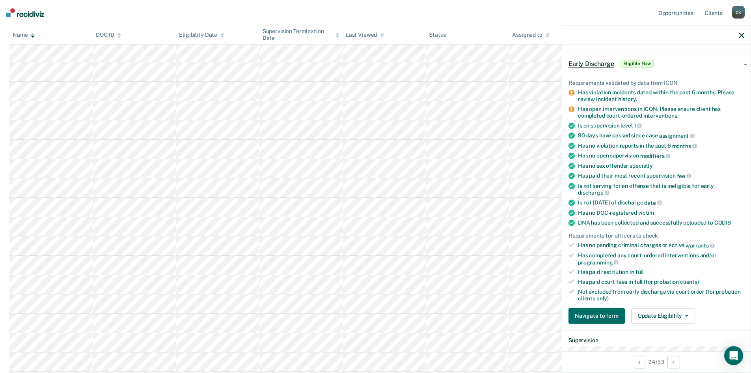
scroll to position [39, 0]
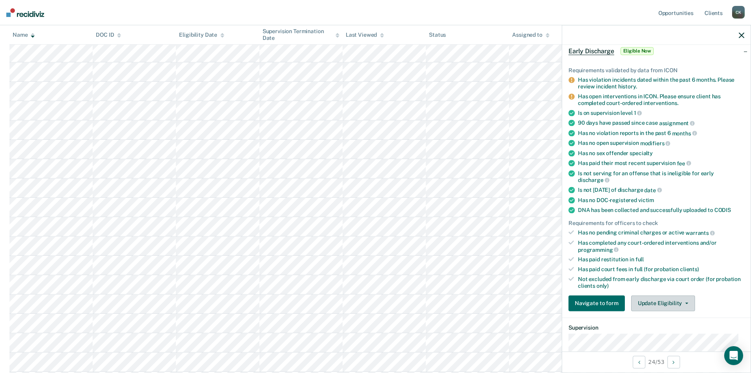
click at [681, 297] on button "Update Eligibility" at bounding box center [663, 303] width 64 height 16
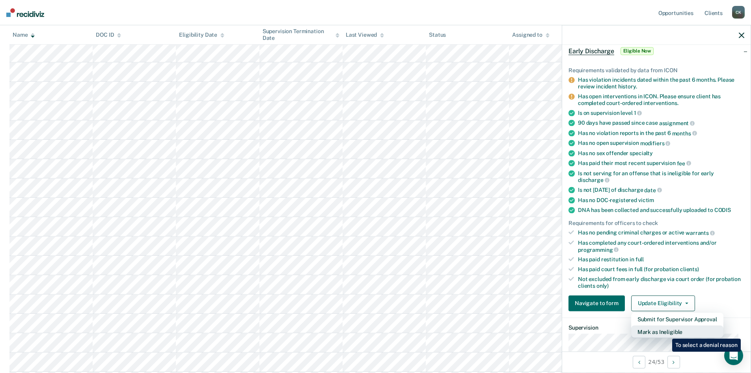
click at [666, 332] on button "Mark as Ineligible" at bounding box center [677, 331] width 92 height 13
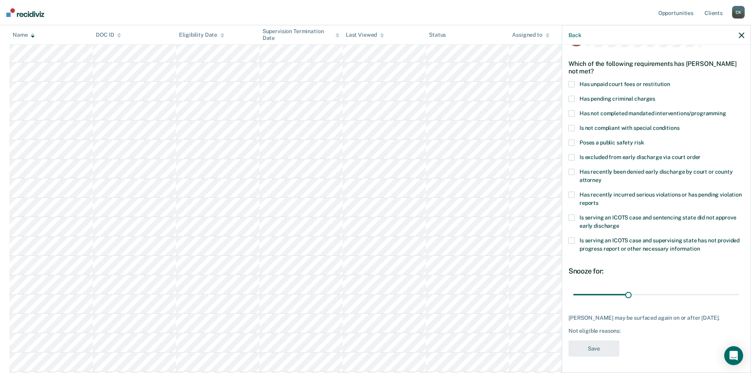
click at [568, 110] on span at bounding box center [571, 113] width 6 height 6
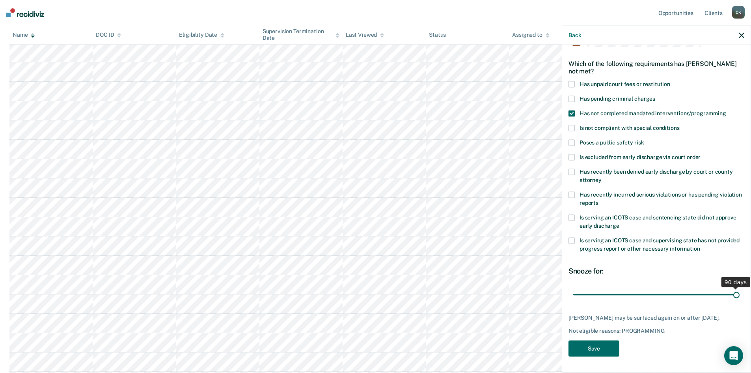
drag, startPoint x: 627, startPoint y: 288, endPoint x: 733, endPoint y: 292, distance: 106.5
type input "90"
click at [733, 292] on input "range" at bounding box center [656, 294] width 166 height 14
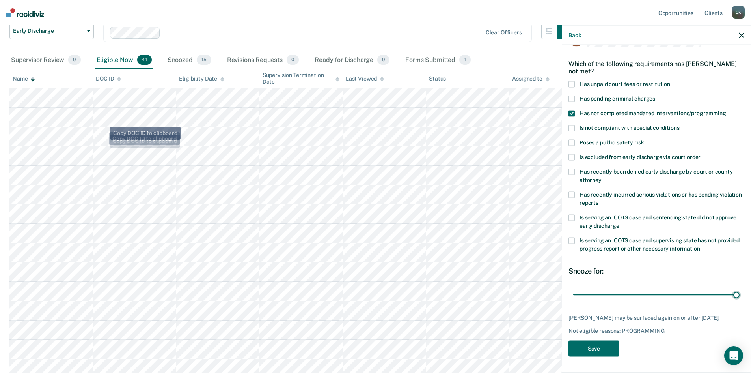
scroll to position [0, 0]
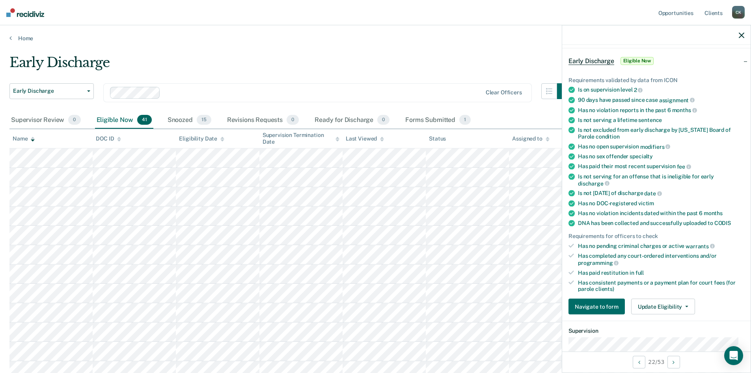
click at [741, 38] on icon "button" at bounding box center [742, 35] width 6 height 6
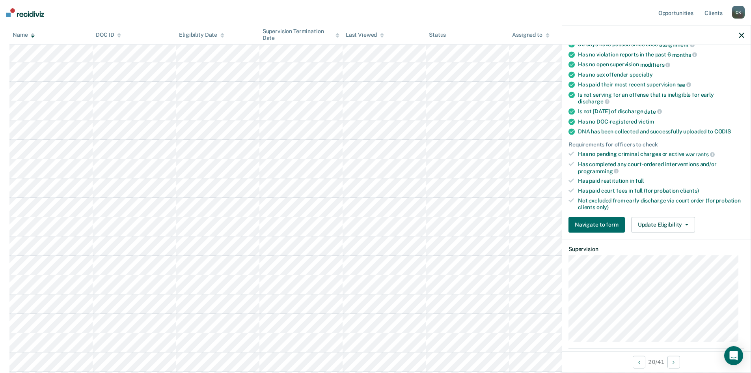
scroll to position [118, 0]
click at [686, 222] on button "Update Eligibility" at bounding box center [663, 224] width 64 height 16
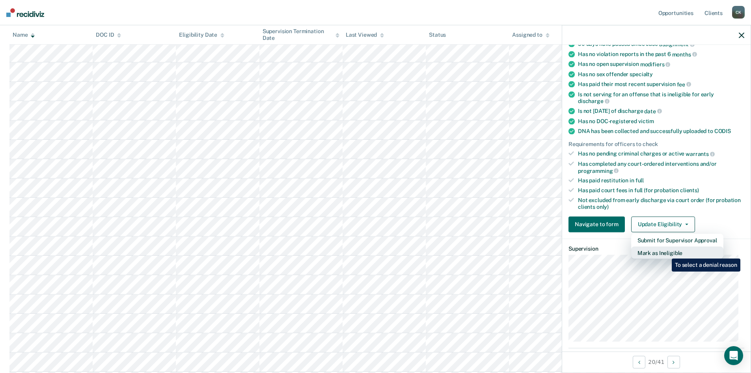
click at [666, 252] on button "Mark as Ineligible" at bounding box center [677, 252] width 92 height 13
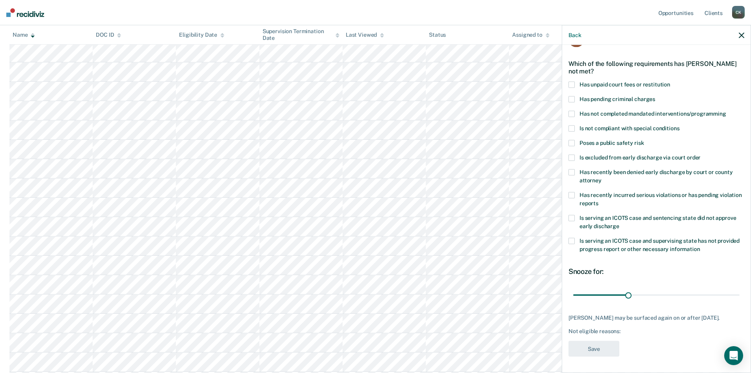
scroll to position [30, 0]
drag, startPoint x: 624, startPoint y: 289, endPoint x: 743, endPoint y: 291, distance: 119.5
type input "90"
click at [740, 291] on input "range" at bounding box center [656, 294] width 166 height 14
click at [572, 110] on span at bounding box center [571, 113] width 6 height 6
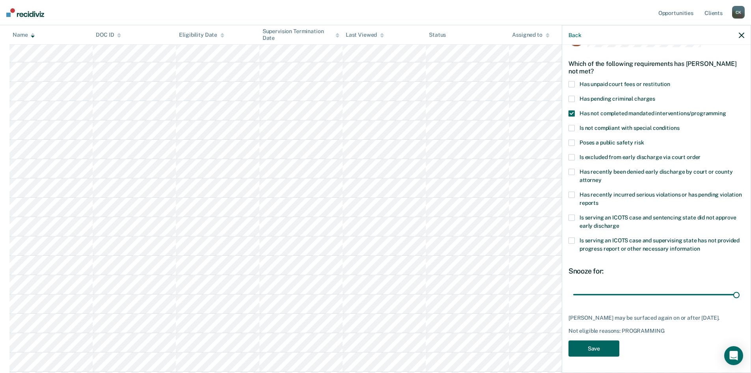
click at [606, 351] on button "Save" at bounding box center [593, 348] width 51 height 16
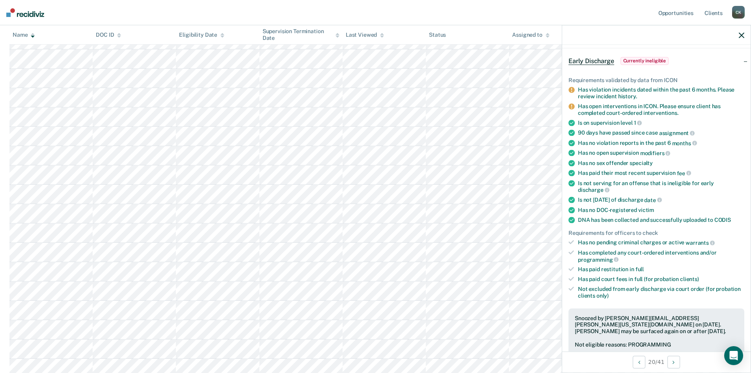
scroll to position [315, 0]
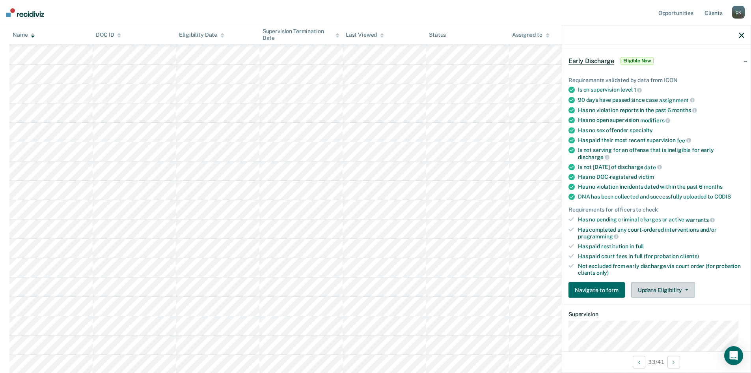
click at [678, 290] on button "Update Eligibility" at bounding box center [663, 290] width 64 height 16
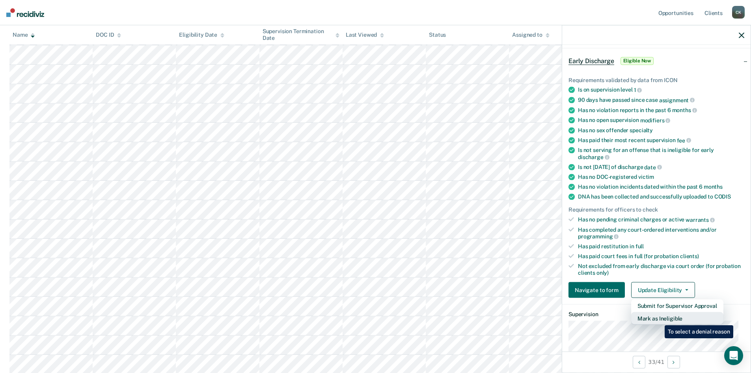
click at [659, 319] on button "Mark as Ineligible" at bounding box center [677, 318] width 92 height 13
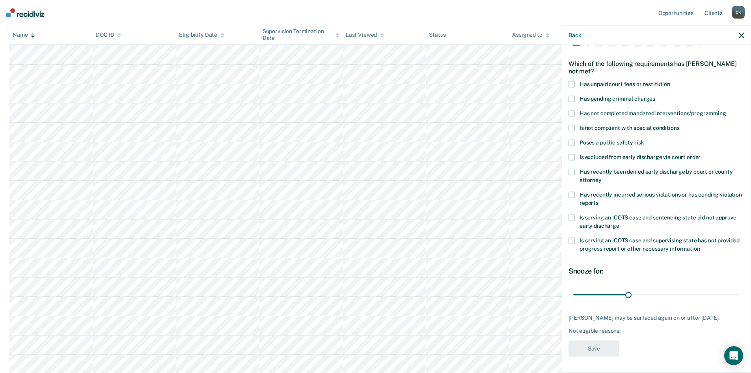
click at [575, 81] on label "Has unpaid court fees or restitution" at bounding box center [656, 85] width 176 height 8
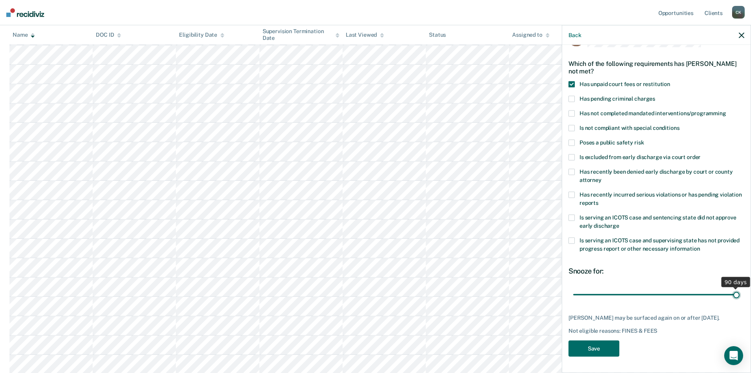
drag, startPoint x: 626, startPoint y: 291, endPoint x: 741, endPoint y: 289, distance: 115.1
type input "90"
click at [740, 289] on input "range" at bounding box center [656, 294] width 166 height 14
click at [598, 352] on button "Save" at bounding box center [593, 348] width 51 height 16
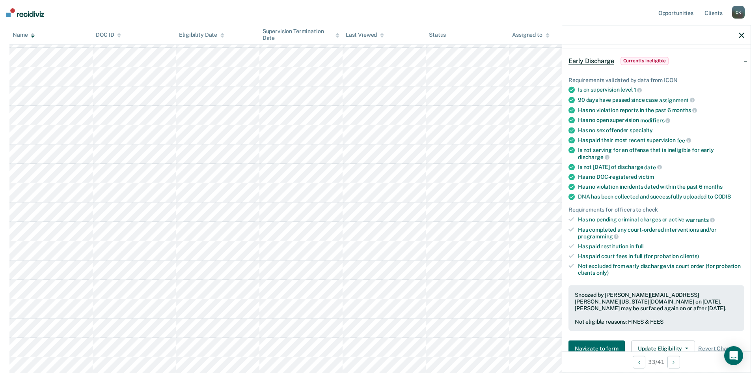
scroll to position [237, 0]
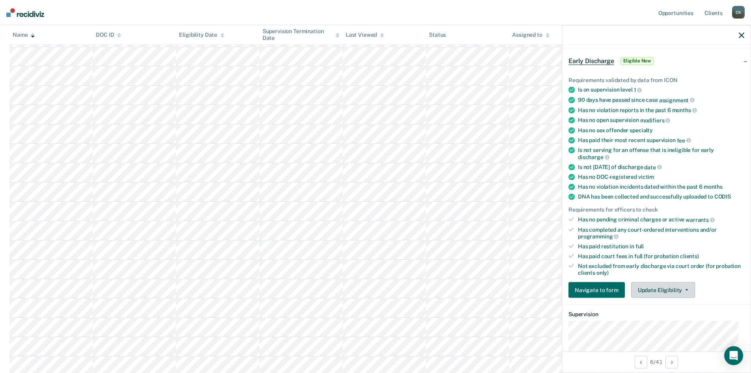
click at [685, 289] on icon "button" at bounding box center [686, 290] width 3 height 2
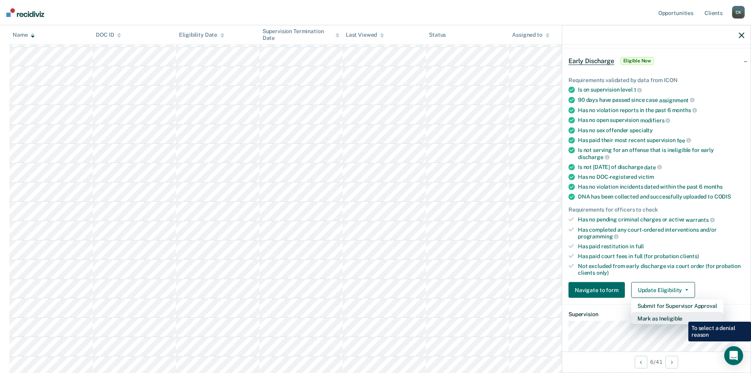
click at [682, 315] on button "Mark as Ineligible" at bounding box center [677, 318] width 92 height 13
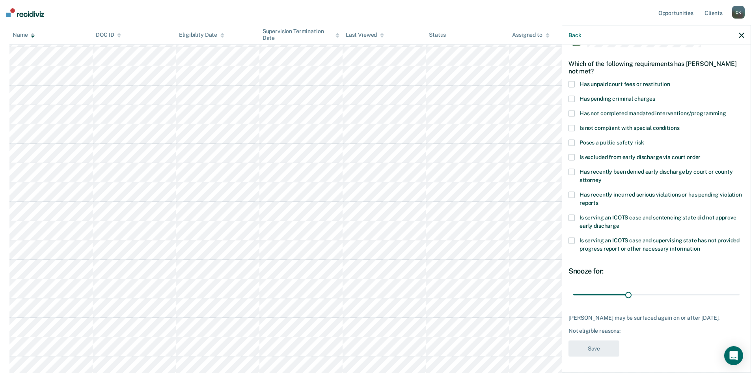
click at [571, 169] on span at bounding box center [571, 172] width 6 height 6
drag, startPoint x: 625, startPoint y: 288, endPoint x: 740, endPoint y: 285, distance: 114.8
type input "90"
click at [739, 287] on input "range" at bounding box center [656, 294] width 166 height 14
click at [584, 348] on button "Save" at bounding box center [593, 348] width 51 height 16
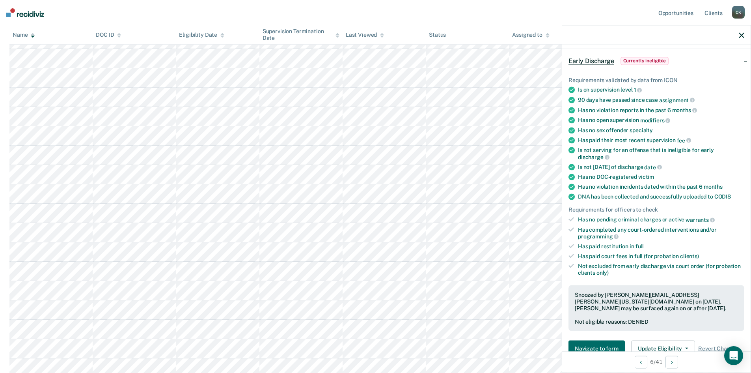
scroll to position [355, 0]
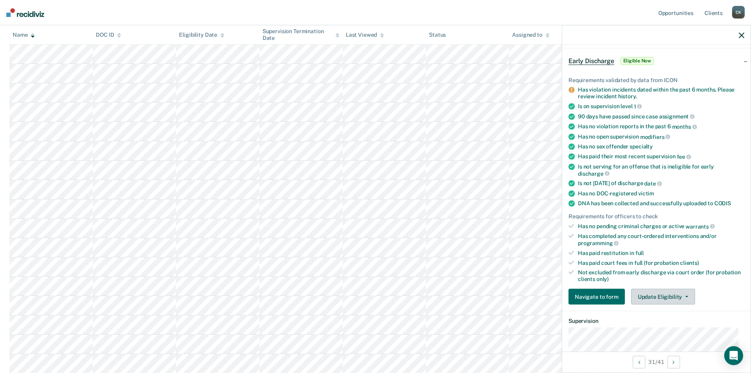
click at [688, 294] on button "Update Eligibility" at bounding box center [663, 297] width 64 height 16
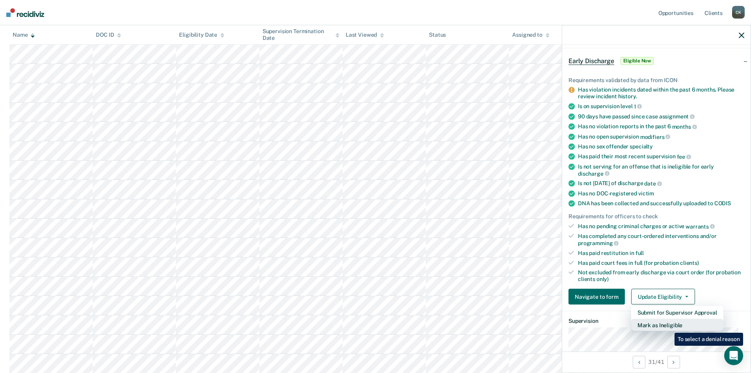
click at [669, 326] on button "Mark as Ineligible" at bounding box center [677, 325] width 92 height 13
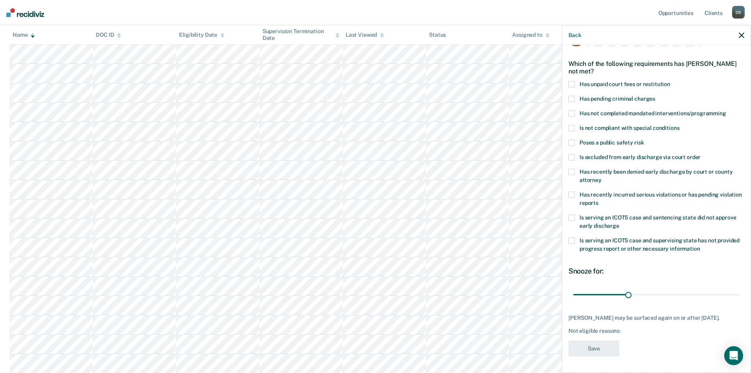
click at [574, 81] on span at bounding box center [571, 84] width 6 height 6
click at [570, 110] on span at bounding box center [571, 113] width 6 height 6
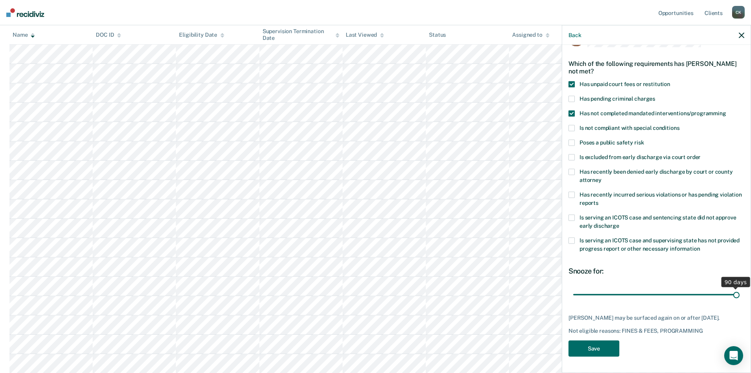
drag, startPoint x: 626, startPoint y: 288, endPoint x: 736, endPoint y: 293, distance: 110.1
type input "90"
click at [736, 293] on input "range" at bounding box center [656, 294] width 166 height 14
click at [615, 348] on button "Save" at bounding box center [593, 348] width 51 height 16
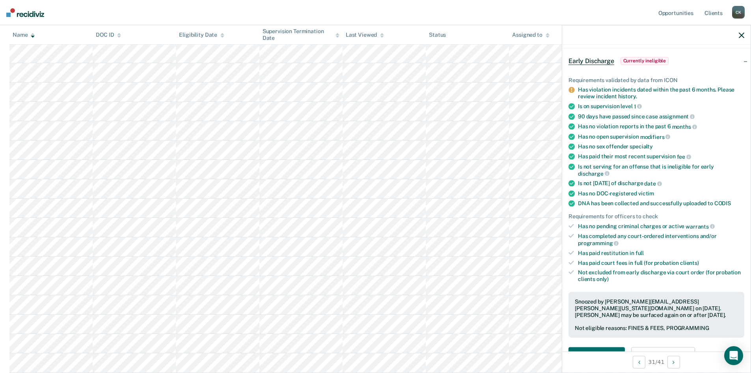
scroll to position [434, 0]
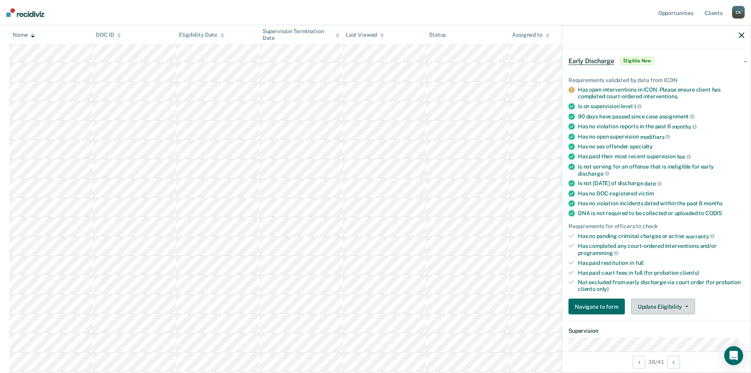
click at [686, 305] on button "Update Eligibility" at bounding box center [663, 306] width 64 height 16
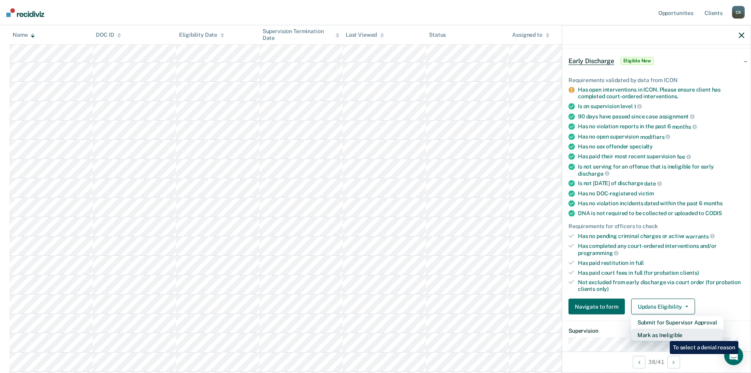
click at [664, 335] on button "Mark as Ineligible" at bounding box center [677, 334] width 92 height 13
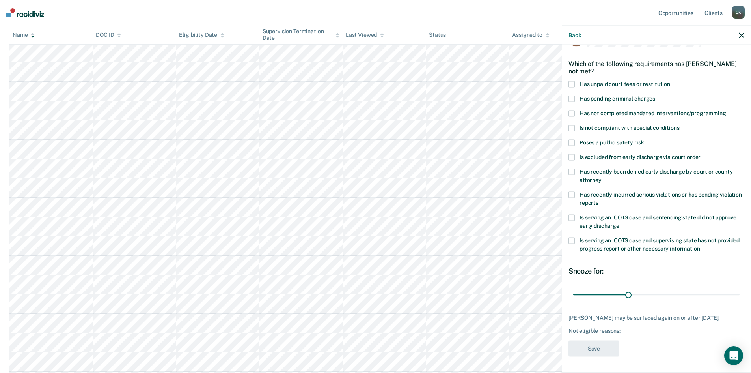
click at [571, 110] on span at bounding box center [571, 113] width 6 height 6
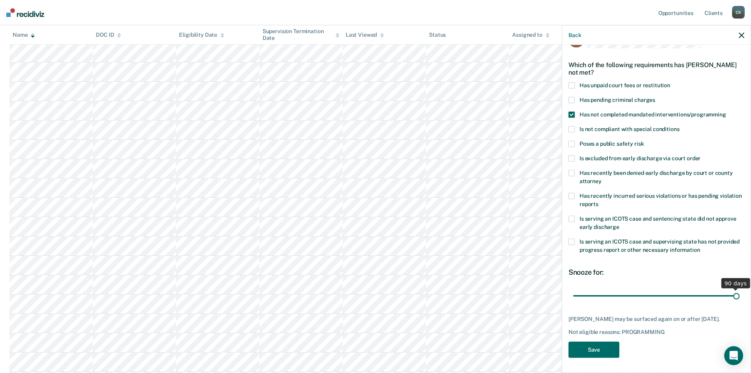
scroll to position [30, 0]
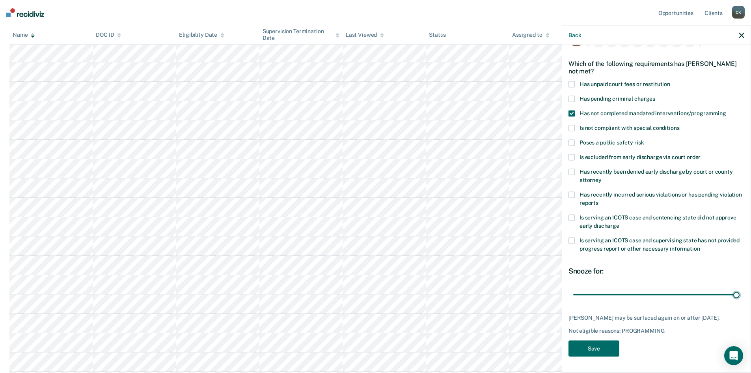
drag, startPoint x: 626, startPoint y: 289, endPoint x: 739, endPoint y: 290, distance: 112.7
type input "90"
click at [739, 290] on input "range" at bounding box center [656, 294] width 166 height 14
click at [617, 347] on button "Save" at bounding box center [593, 348] width 51 height 16
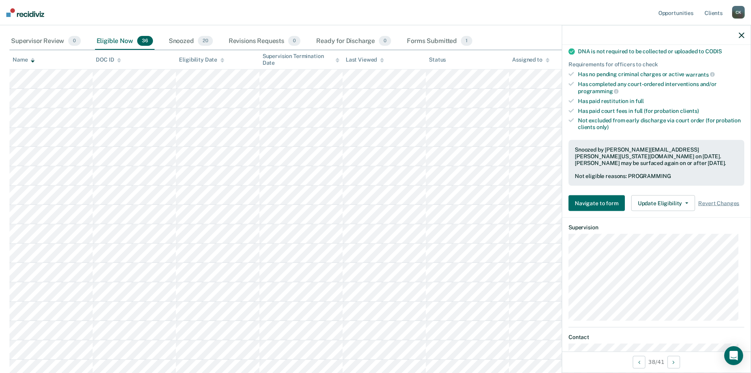
scroll to position [237, 0]
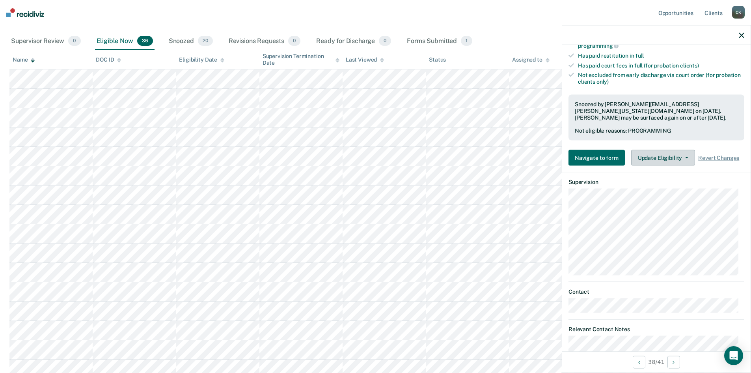
click at [685, 157] on icon "button" at bounding box center [686, 158] width 3 height 2
click at [740, 36] on icon "button" at bounding box center [742, 35] width 6 height 6
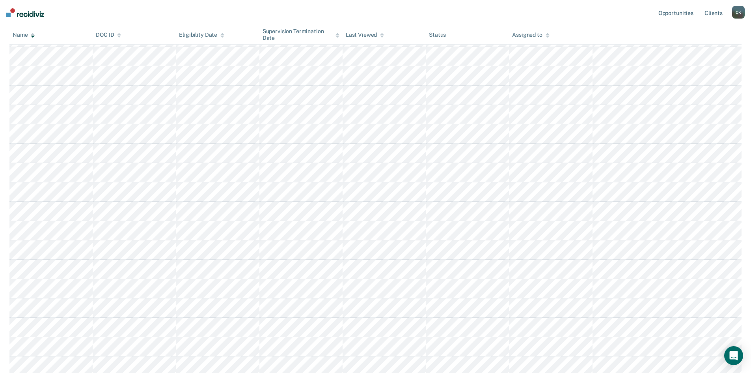
scroll to position [276, 0]
